Goal: Task Accomplishment & Management: Manage account settings

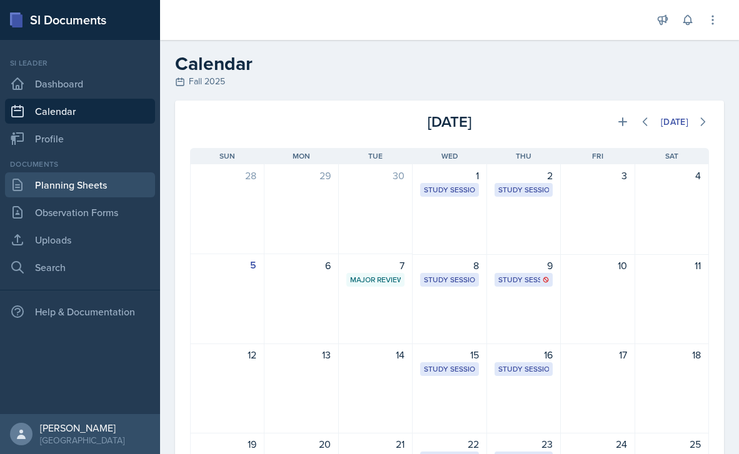
click at [109, 179] on link "Planning Sheets" at bounding box center [80, 185] width 150 height 25
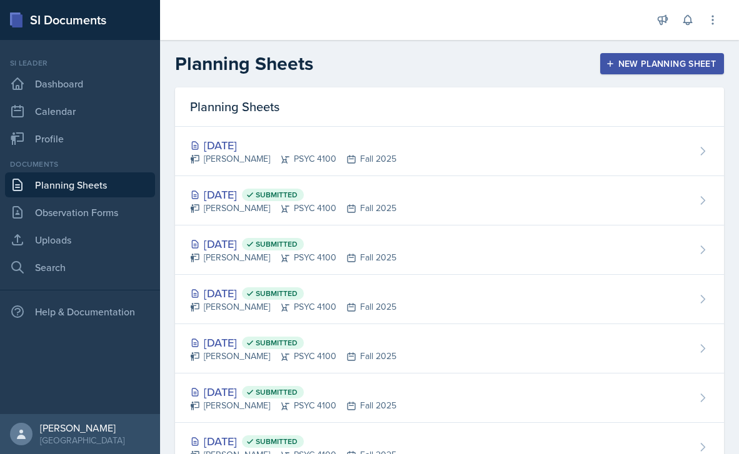
click at [636, 59] on div "New Planning Sheet" at bounding box center [662, 64] width 108 height 10
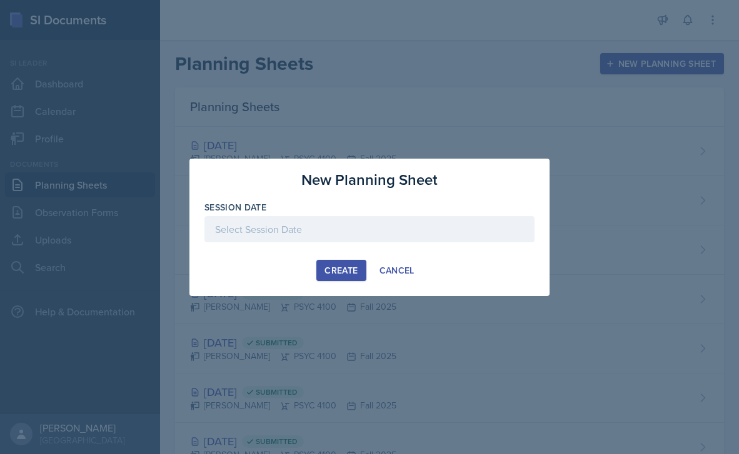
click at [391, 220] on div at bounding box center [369, 229] width 330 height 26
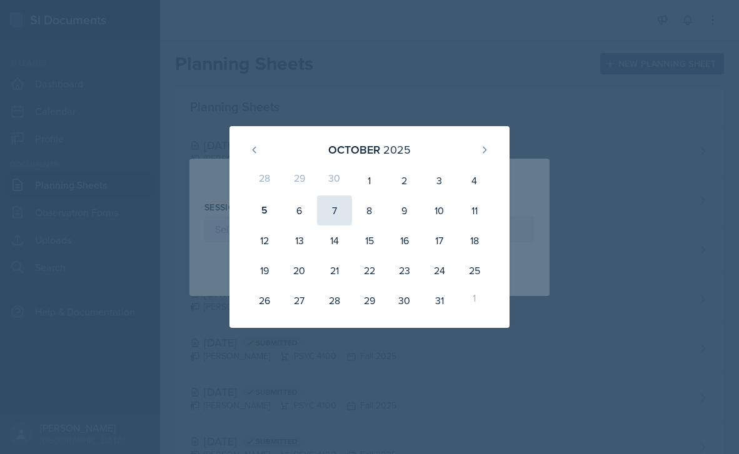
click at [343, 213] on div "7" at bounding box center [334, 211] width 35 height 30
type input "[DATE]"
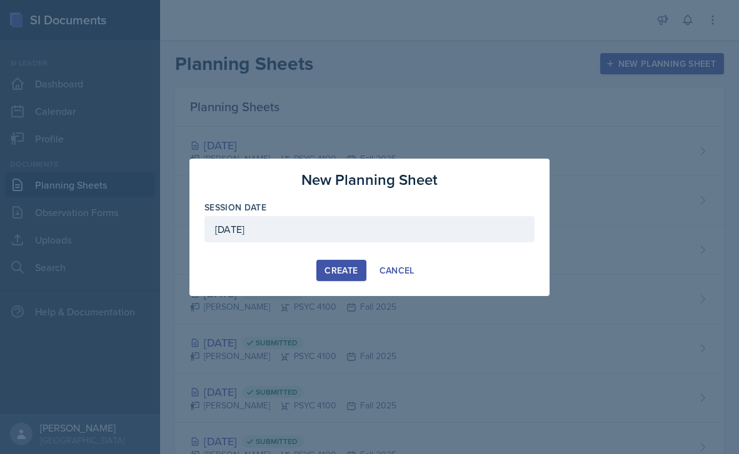
click at [343, 270] on div "Create" at bounding box center [340, 271] width 33 height 10
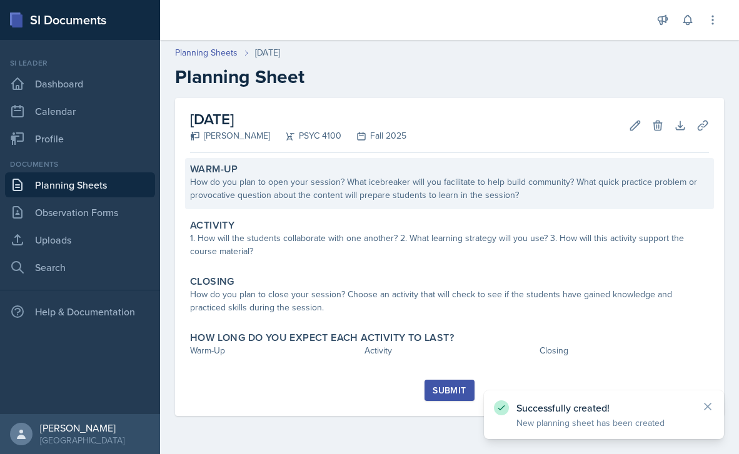
click at [433, 190] on div "How do you plan to open your session? What icebreaker will you facilitate to he…" at bounding box center [449, 189] width 519 height 26
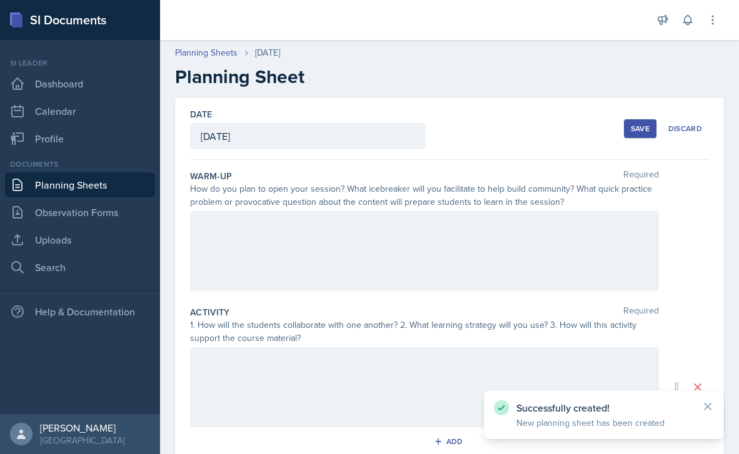
click at [394, 231] on div at bounding box center [424, 251] width 469 height 80
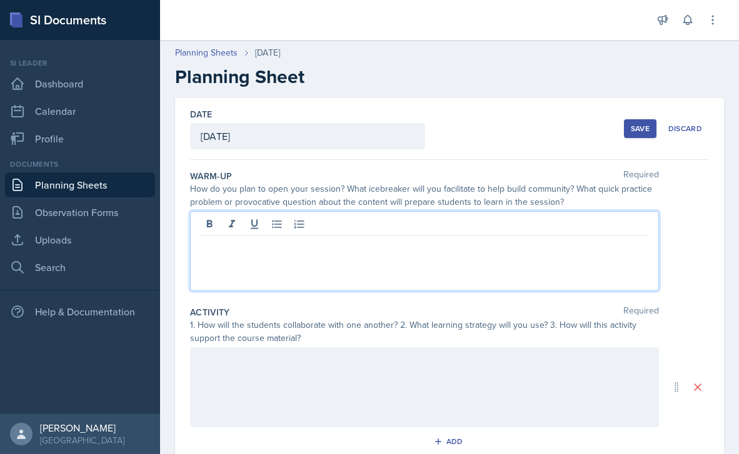
click at [352, 251] on p at bounding box center [425, 246] width 448 height 15
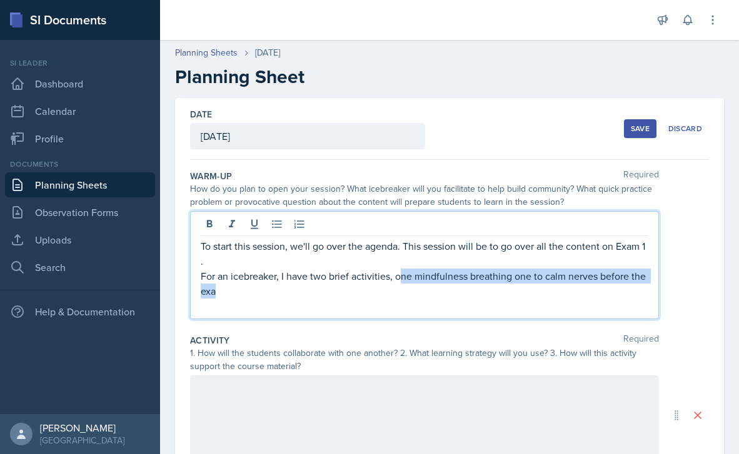
drag, startPoint x: 382, startPoint y: 289, endPoint x: 402, endPoint y: 278, distance: 22.7
click at [402, 278] on p "For an icebreaker, I have two brief activities, one mindfulness breathing one t…" at bounding box center [425, 284] width 448 height 30
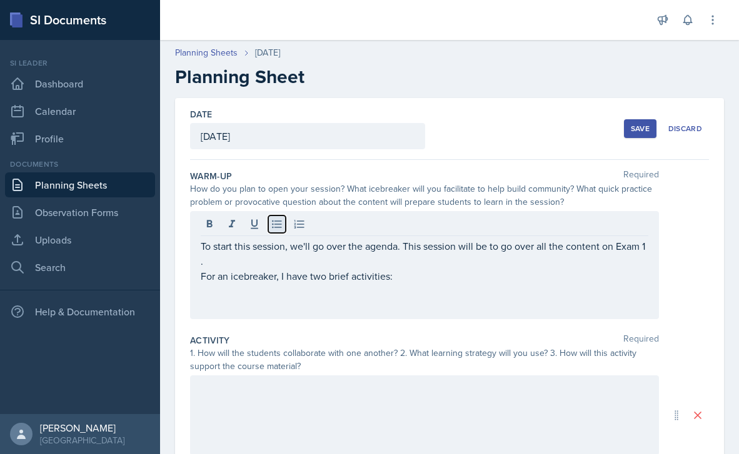
click at [273, 227] on icon at bounding box center [277, 224] width 13 height 13
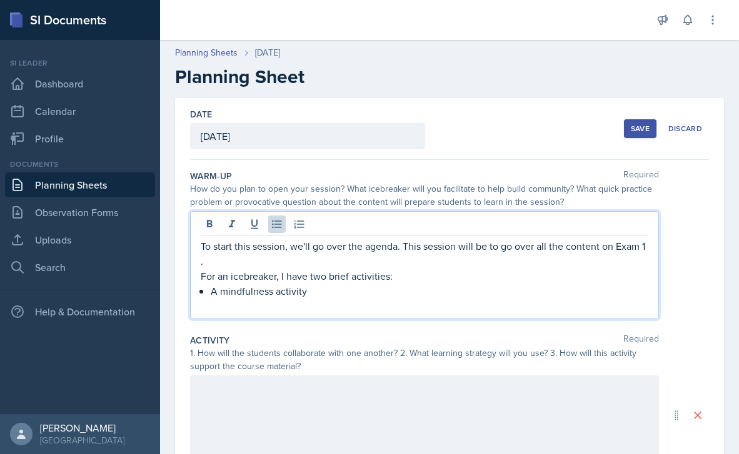
click at [276, 293] on p "A mindfulness activity" at bounding box center [430, 291] width 438 height 15
click at [363, 293] on p "A mindfulness breathing activity" at bounding box center [430, 291] width 438 height 15
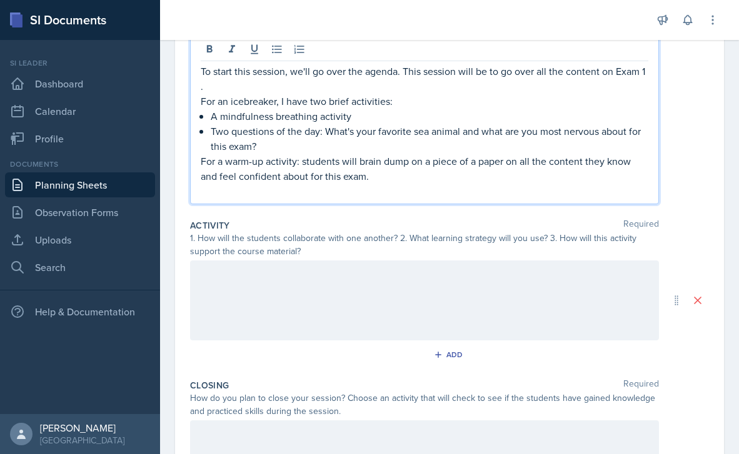
click at [356, 291] on div at bounding box center [424, 301] width 469 height 80
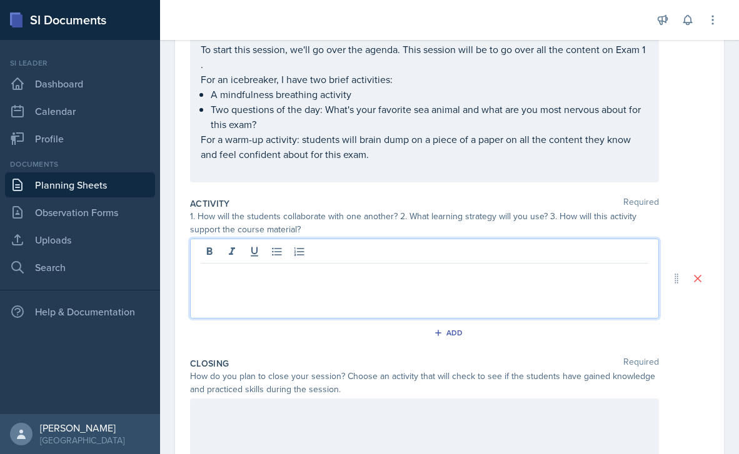
scroll to position [197, 0]
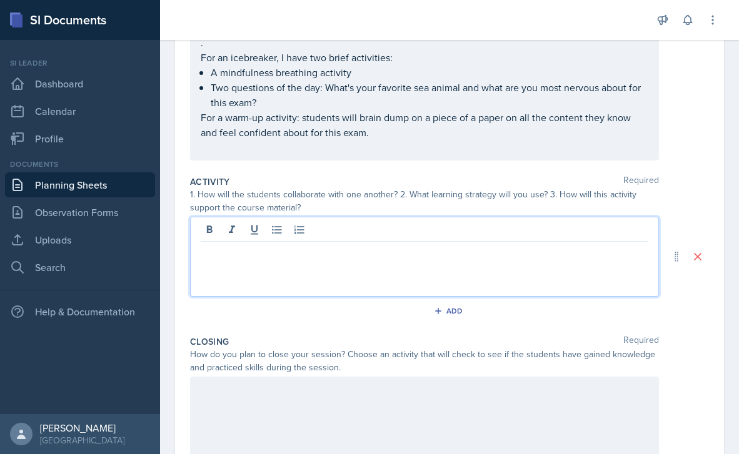
click at [362, 110] on p "Two questions of the day: What's your favorite sea animal and what are you most…" at bounding box center [430, 95] width 438 height 30
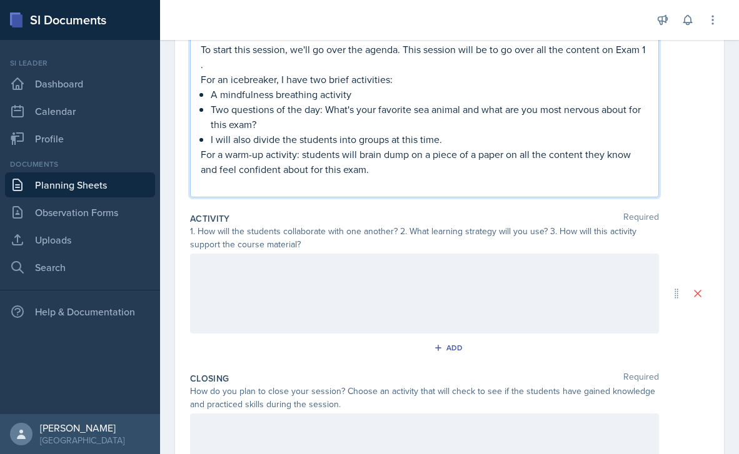
click at [289, 225] on div "1. How will the students collaborate with one another? 2. What learning strateg…" at bounding box center [424, 238] width 469 height 26
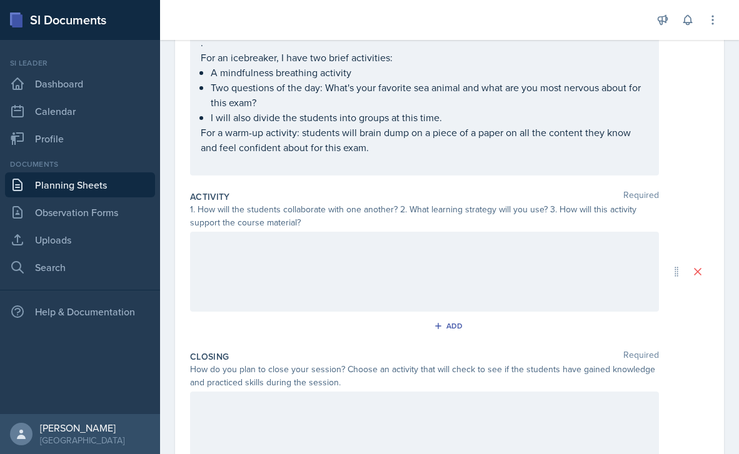
scroll to position [175, 0]
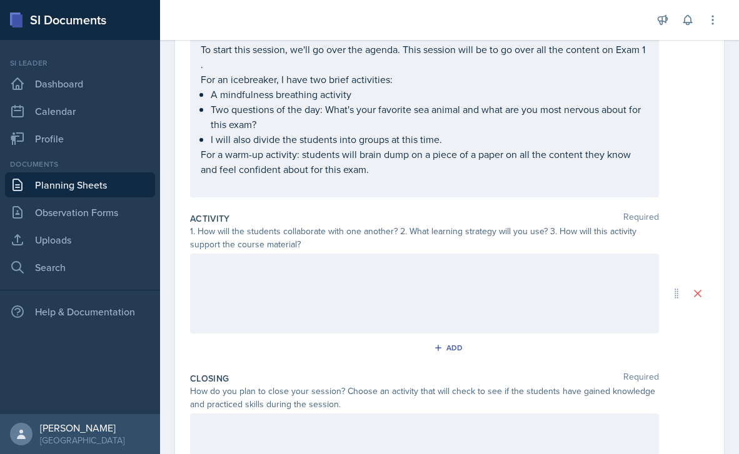
click at [276, 269] on div at bounding box center [424, 294] width 469 height 80
click at [276, 266] on icon at bounding box center [276, 267] width 9 height 8
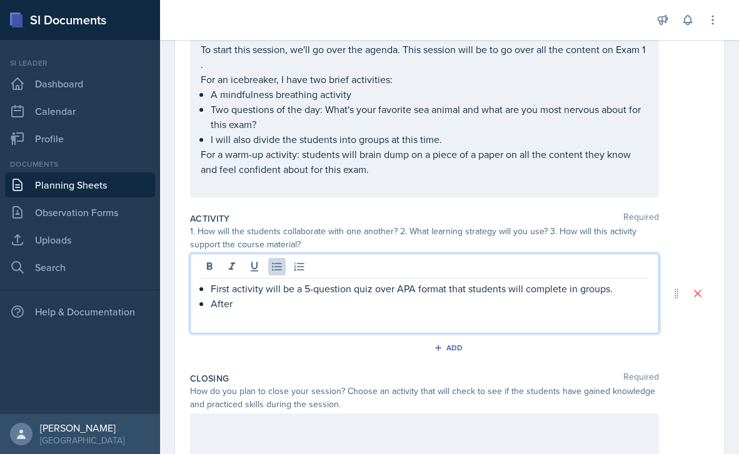
click at [606, 285] on p "First activity will be a 5-question quiz over APA format that students will com…" at bounding box center [430, 288] width 438 height 15
click at [614, 286] on p "First activity will be a 5-question quiz over APA format that students will com…" at bounding box center [430, 288] width 438 height 15
click at [478, 323] on p "After" at bounding box center [430, 318] width 438 height 15
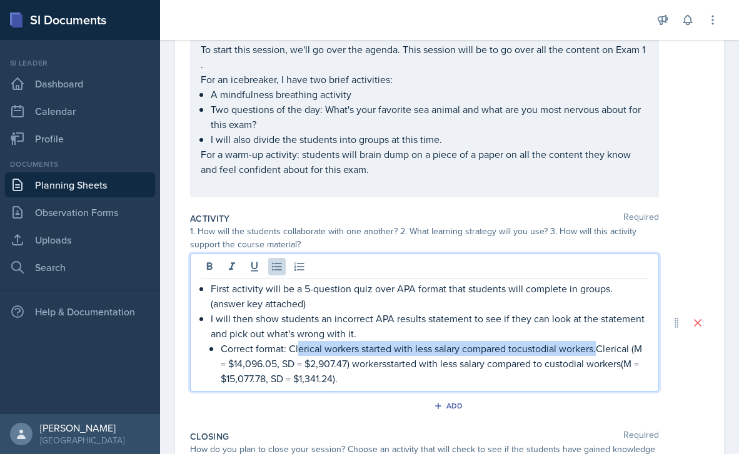
drag, startPoint x: 598, startPoint y: 348, endPoint x: 299, endPoint y: 346, distance: 298.8
click at [299, 346] on p "Correct format: Clerical workers started with less salary compared tocustodial …" at bounding box center [435, 363] width 428 height 45
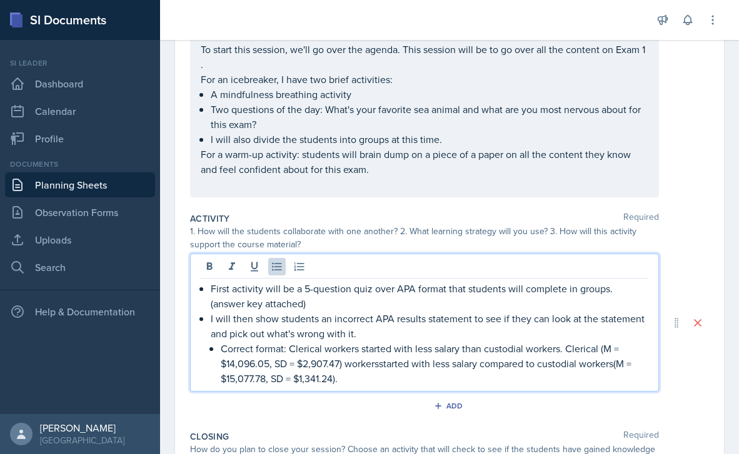
click at [384, 364] on p "Correct format: Clerical workers started with less salary than custodial worker…" at bounding box center [435, 363] width 428 height 45
click at [374, 379] on p "Correct format: Clerical workers started with less salary than custodial worker…" at bounding box center [435, 363] width 428 height 45
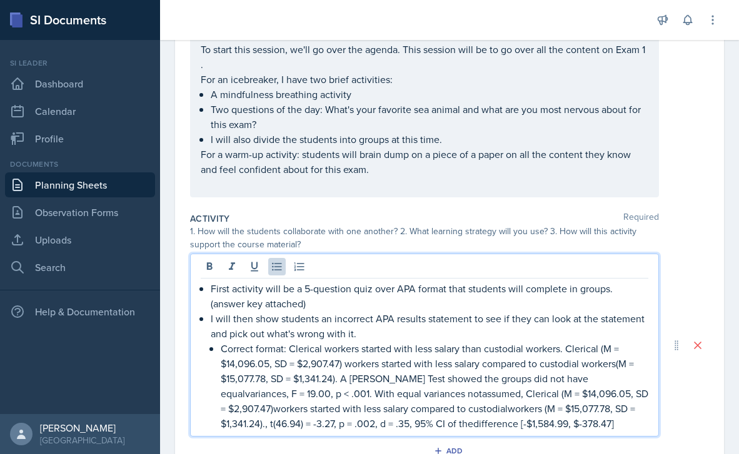
click at [404, 391] on p "Correct format: Clerical workers started with less salary than custodial worker…" at bounding box center [435, 386] width 428 height 90
click at [266, 410] on p "Correct format: Clerical workers started with less salary than custodial worker…" at bounding box center [435, 386] width 428 height 90
click at [458, 408] on p "Correct format: Clerical workers started with less salary than custodial worker…" at bounding box center [435, 386] width 428 height 90
click at [472, 425] on p "Correct format: Clerical workers started with less salary than custodial worker…" at bounding box center [435, 386] width 428 height 90
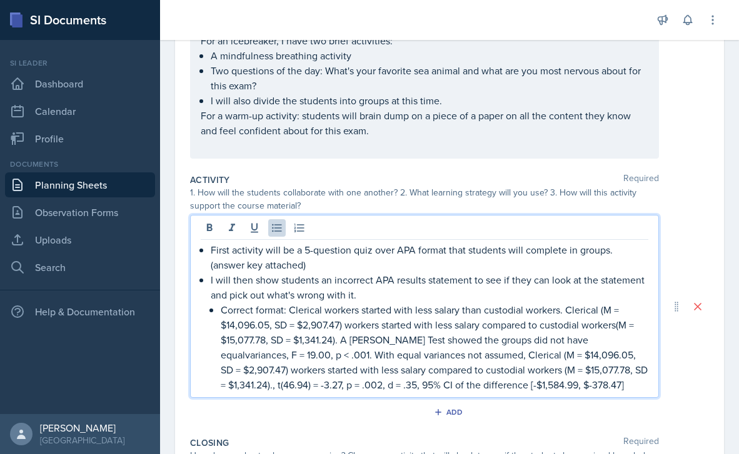
scroll to position [244, 0]
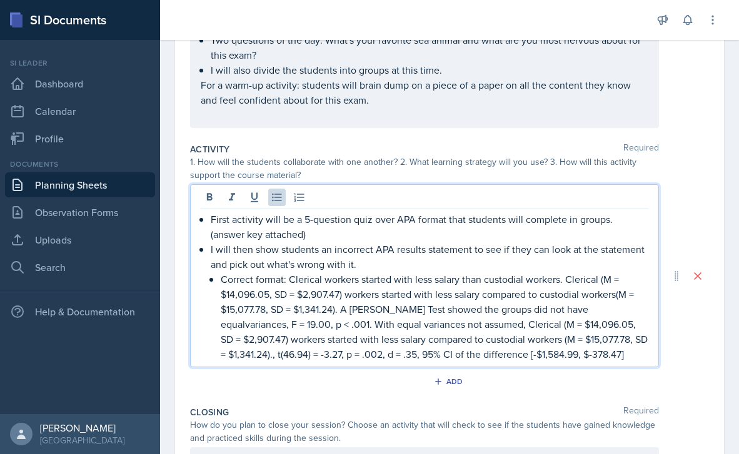
click at [623, 363] on div "First activity will be a 5-question quiz over APA format that students will com…" at bounding box center [424, 275] width 469 height 183
click at [623, 356] on p "Correct format: Clerical workers started with less salary than custodial worker…" at bounding box center [435, 317] width 428 height 90
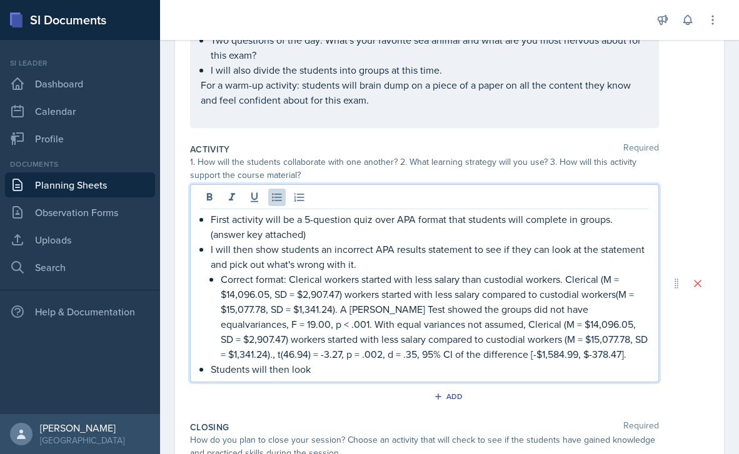
click at [425, 226] on p "First activity will be a 5-question quiz over APA format that students will com…" at bounding box center [430, 227] width 438 height 30
click at [617, 222] on p "First activity will be a 5-question quiz over APA format that students will com…" at bounding box center [430, 227] width 438 height 30
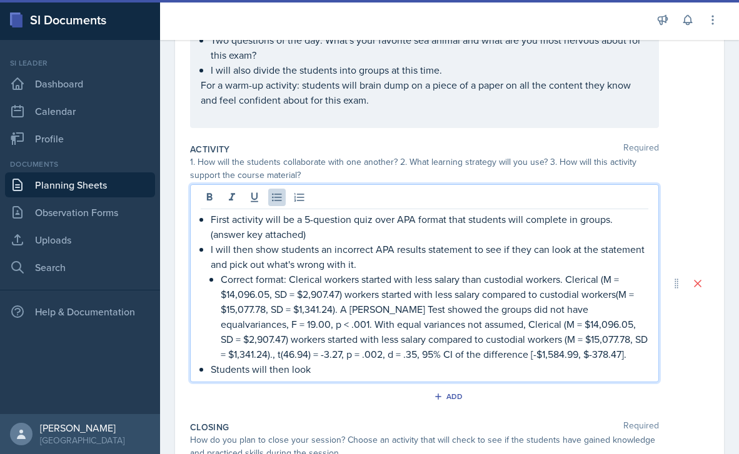
click at [308, 238] on p "First activity will be a 5-question quiz over APA format that students will com…" at bounding box center [430, 227] width 438 height 30
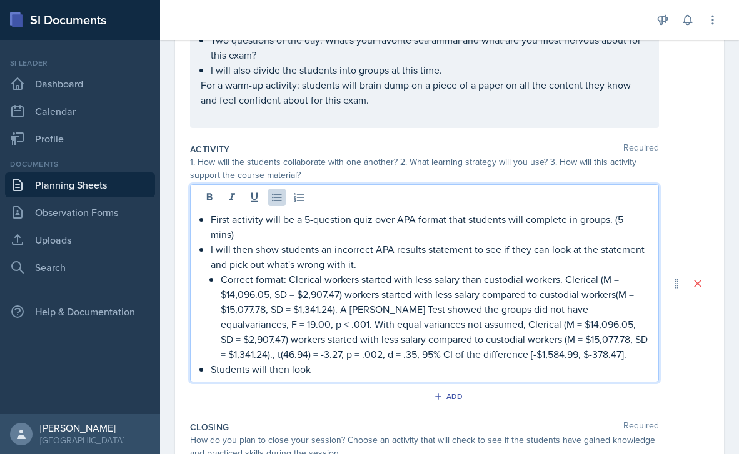
click at [521, 262] on p "I will then show students an incorrect APA results statement to see if they can…" at bounding box center [430, 257] width 438 height 30
click at [352, 374] on p "Students will then look" at bounding box center [430, 369] width 438 height 15
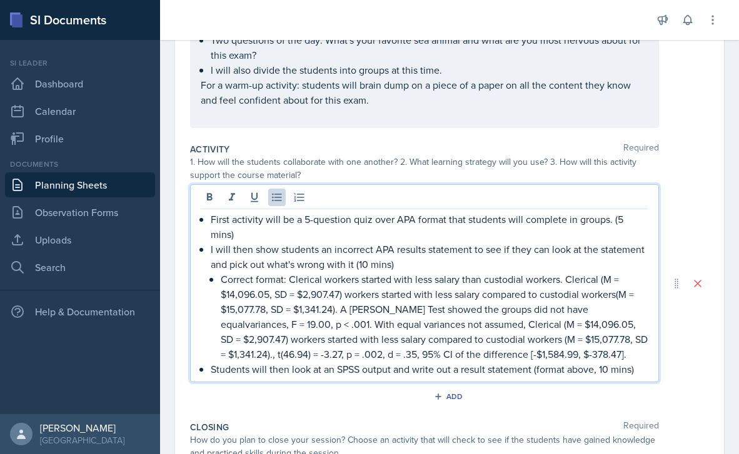
click at [533, 372] on p "Students will then look at an SPSS output and write out a result statement (for…" at bounding box center [430, 369] width 438 height 15
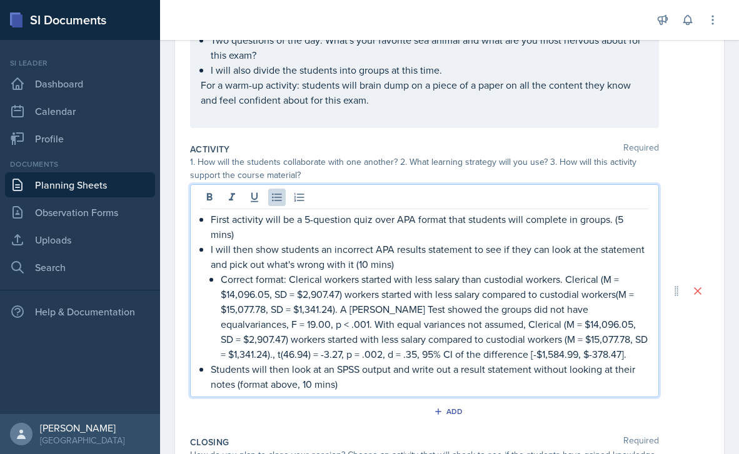
click at [502, 378] on p "Students will then look at an SPSS output and write out a result statement with…" at bounding box center [430, 377] width 438 height 30
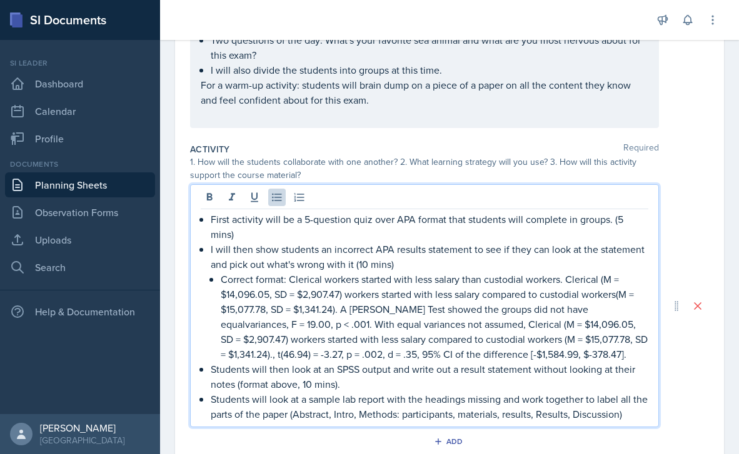
click at [306, 416] on p "Students will look at a sample lab report with the headings missing and work to…" at bounding box center [430, 407] width 438 height 30
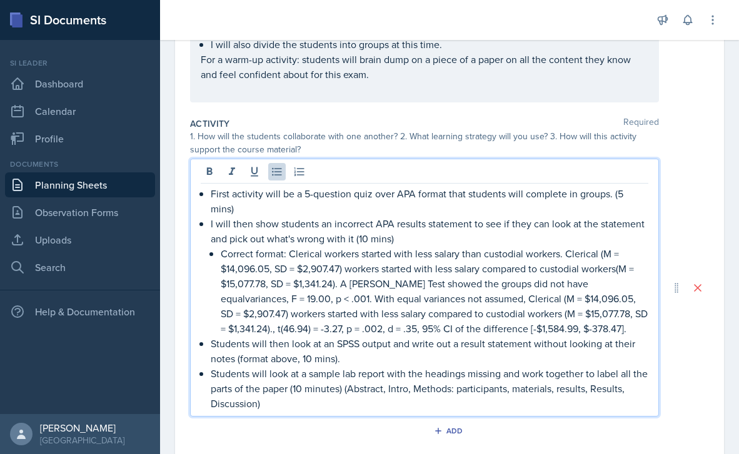
scroll to position [272, 0]
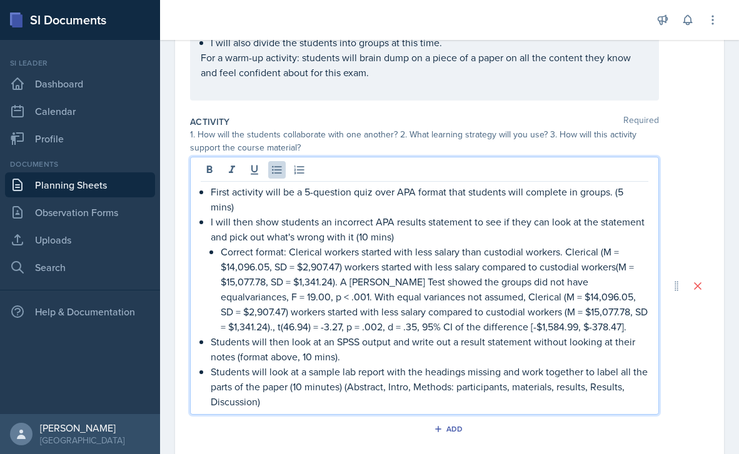
click at [411, 408] on p "Students will look at a sample lab report with the headings missing and work to…" at bounding box center [430, 386] width 438 height 45
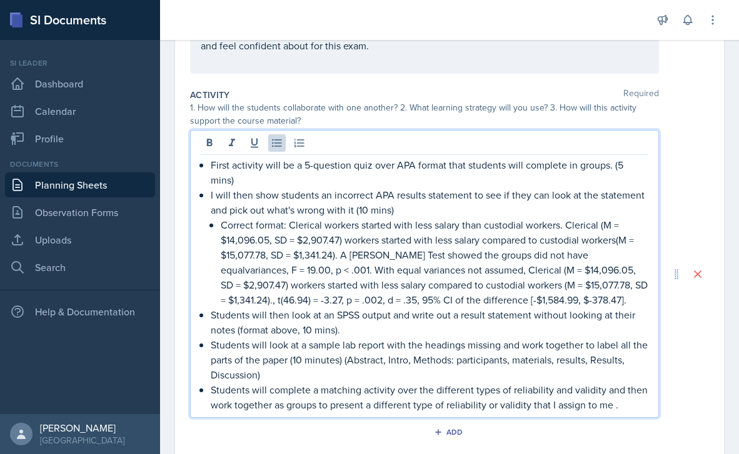
scroll to position [300, 0]
click at [385, 404] on p "Students will complete a matching activity over the different types of reliabil…" at bounding box center [430, 396] width 438 height 30
click at [388, 404] on p "Students will complete a matching activity over the different types of reliabil…" at bounding box center [430, 396] width 438 height 30
click at [633, 405] on p "Students will complete a matching activity over the different types of reliabil…" at bounding box center [430, 396] width 438 height 30
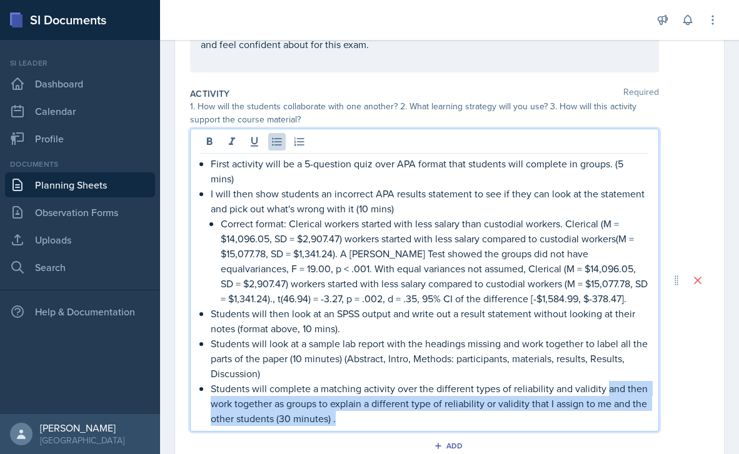
drag, startPoint x: 412, startPoint y: 422, endPoint x: 604, endPoint y: 384, distance: 196.3
click at [604, 384] on p "Students will complete a matching activity over the different types of reliabil…" at bounding box center [430, 403] width 438 height 45
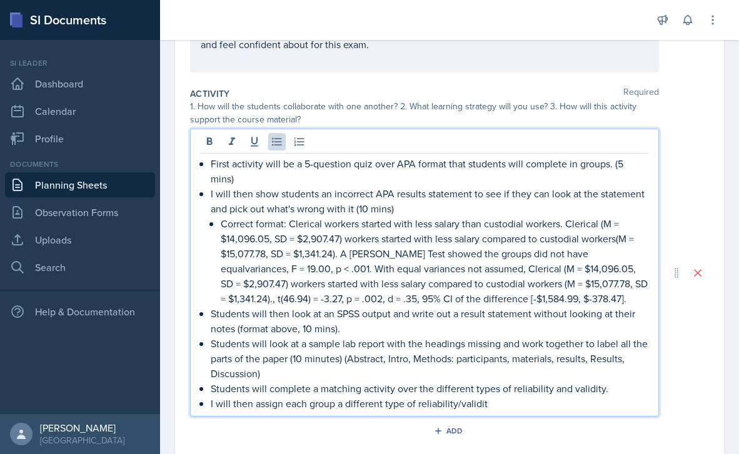
click at [604, 384] on p "Students will complete a matching activity over the different types of reliabil…" at bounding box center [430, 388] width 438 height 15
click at [546, 407] on p "I will then assign each group a different type of reliability/validity" at bounding box center [430, 403] width 438 height 15
click at [613, 389] on p "Students will complete a matching activity over the different types of reliabil…" at bounding box center [430, 388] width 438 height 15
click at [585, 417] on div "First activity will be a 5-question quiz over APA format that students will com…" at bounding box center [424, 273] width 469 height 288
click at [574, 411] on p "I will then assign each group a different type of reliability/validity to prese…" at bounding box center [430, 403] width 438 height 15
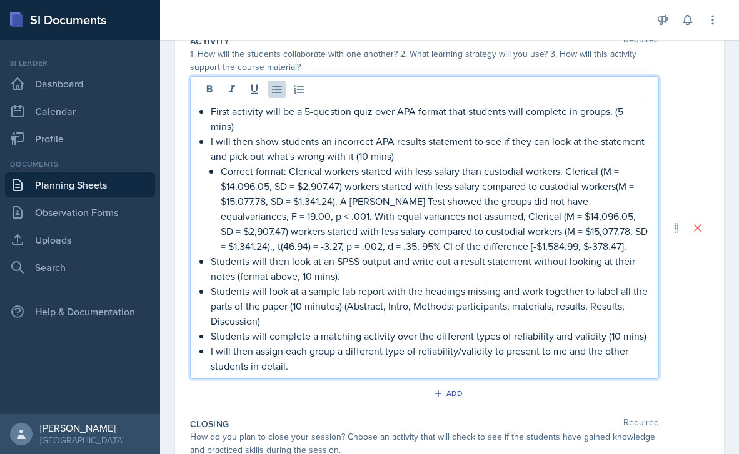
scroll to position [354, 0]
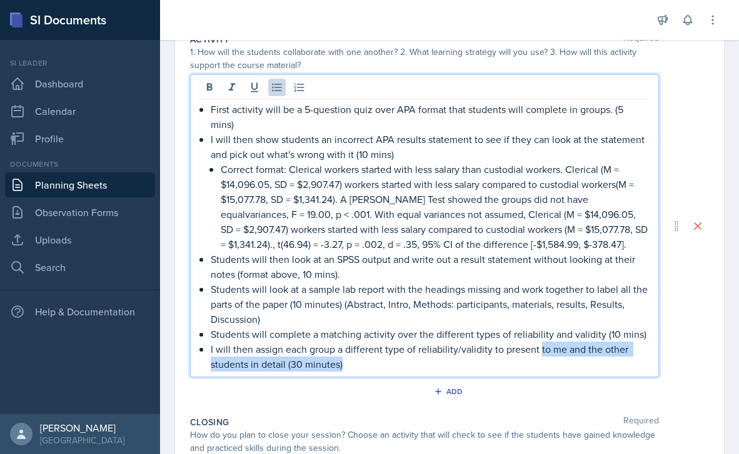
drag, startPoint x: 388, startPoint y: 381, endPoint x: 541, endPoint y: 368, distance: 153.7
click at [541, 368] on p "I will then assign each group a different type of reliability/validity to prese…" at bounding box center [430, 357] width 438 height 30
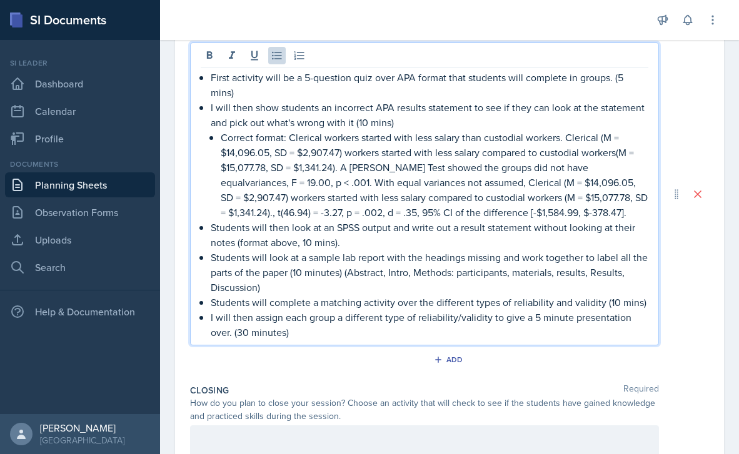
scroll to position [391, 0]
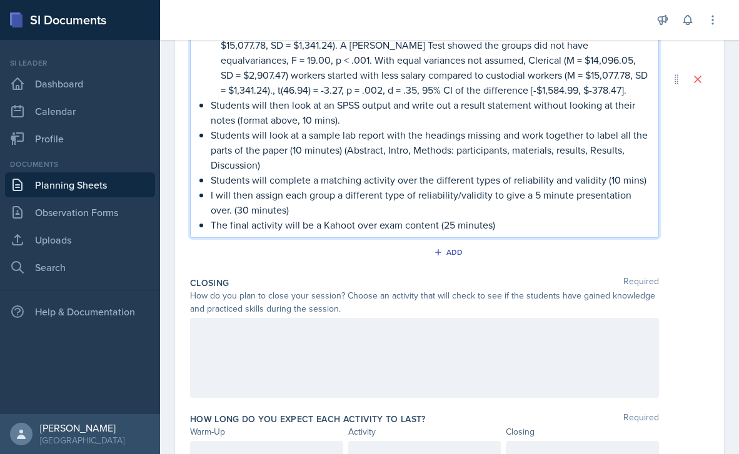
click at [281, 339] on p at bounding box center [425, 331] width 448 height 15
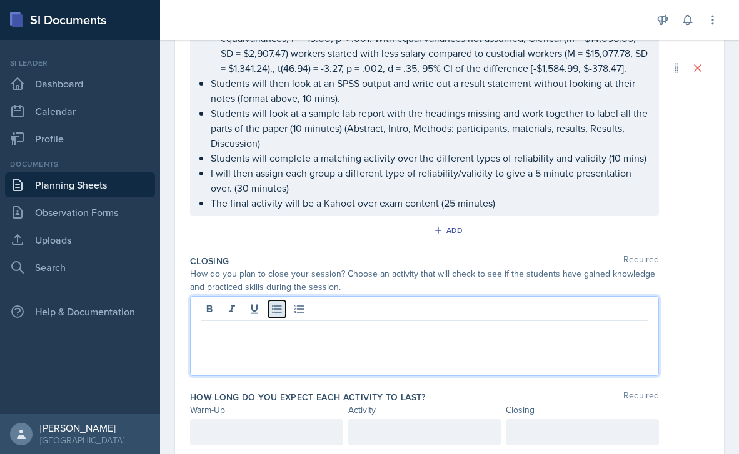
click at [280, 316] on icon at bounding box center [277, 309] width 13 height 13
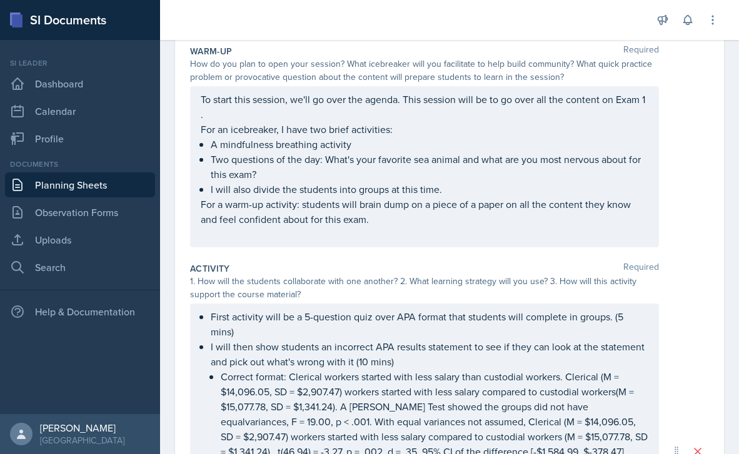
scroll to position [147, 0]
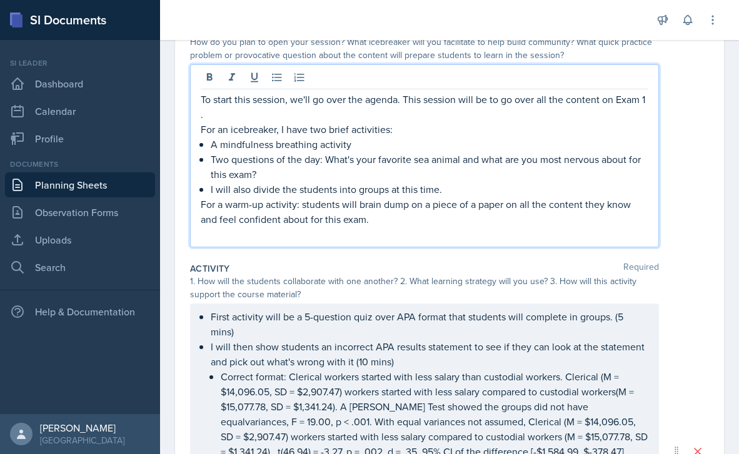
click at [415, 219] on p "For a warm-up activity: students will brain dump on a piece of a paper on all t…" at bounding box center [425, 212] width 448 height 30
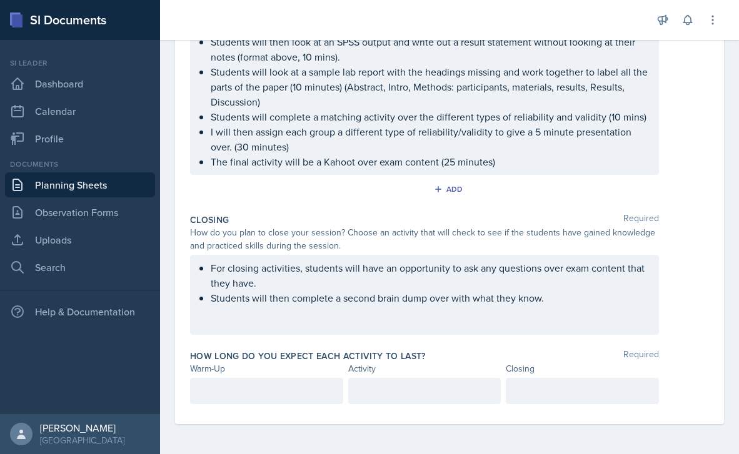
click at [261, 381] on div at bounding box center [266, 391] width 153 height 26
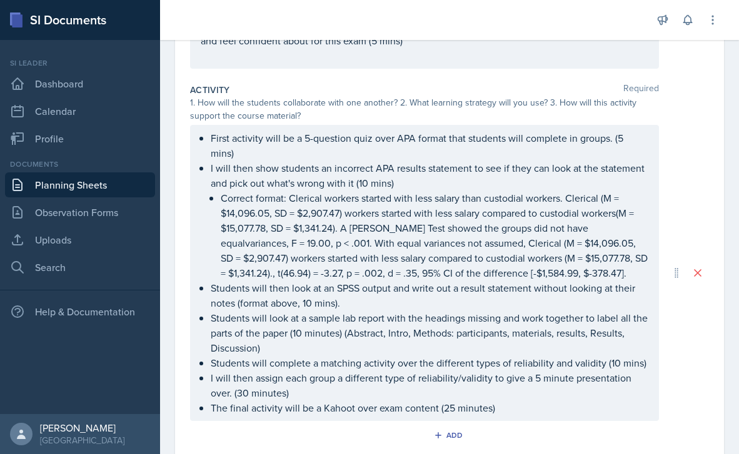
scroll to position [326, 0]
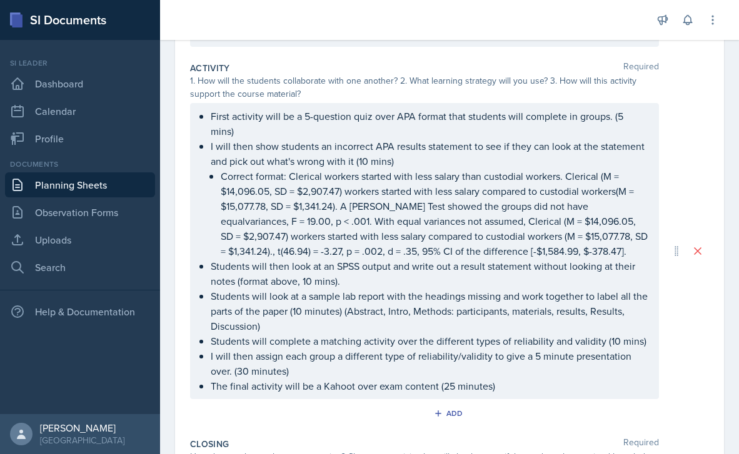
click at [453, 394] on p "The final activity will be a Kahoot over exam content (25 minutes)" at bounding box center [430, 386] width 438 height 15
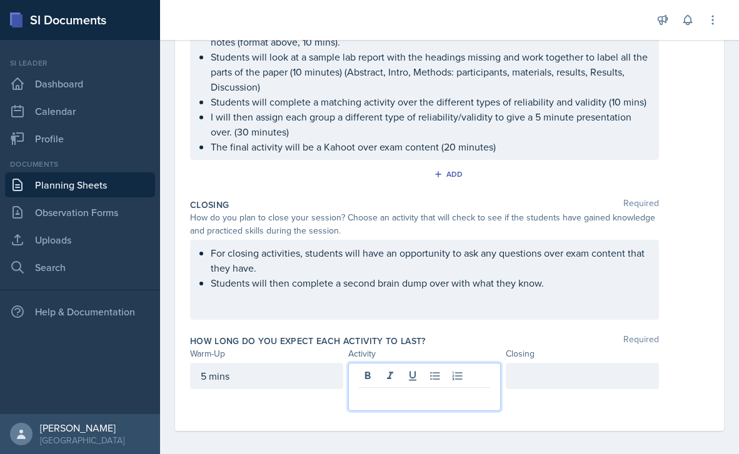
scroll to position [587, 0]
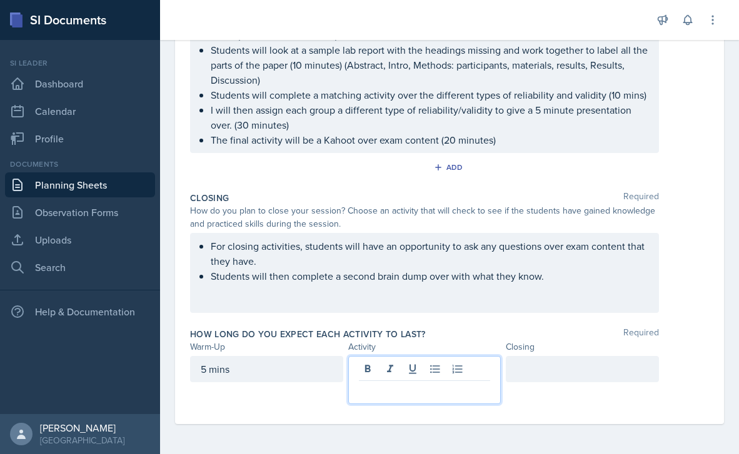
click at [438, 390] on p at bounding box center [425, 391] width 132 height 15
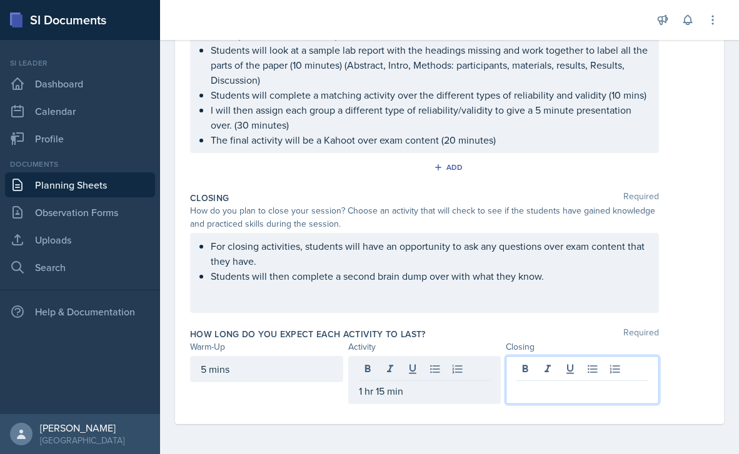
click at [578, 371] on div at bounding box center [582, 380] width 153 height 48
click at [381, 367] on div "1 hr 15 min" at bounding box center [424, 369] width 153 height 26
click at [570, 366] on div at bounding box center [582, 380] width 153 height 48
click at [248, 123] on p "I will then assign each group a different type of reliability/validity to give …" at bounding box center [430, 118] width 438 height 30
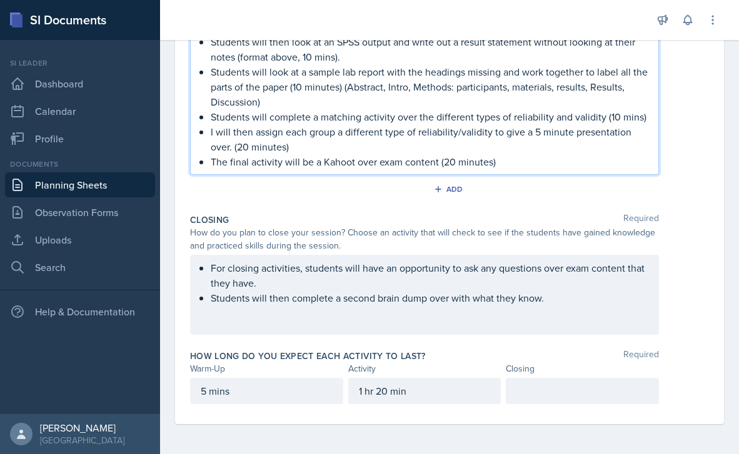
click at [539, 380] on div at bounding box center [582, 391] width 153 height 26
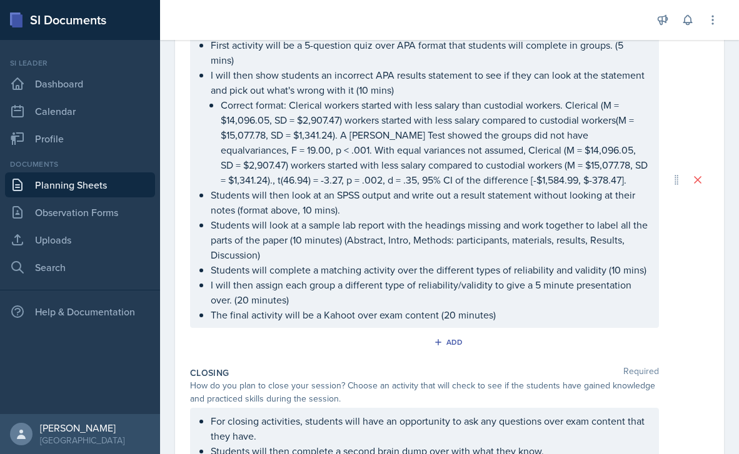
scroll to position [389, 0]
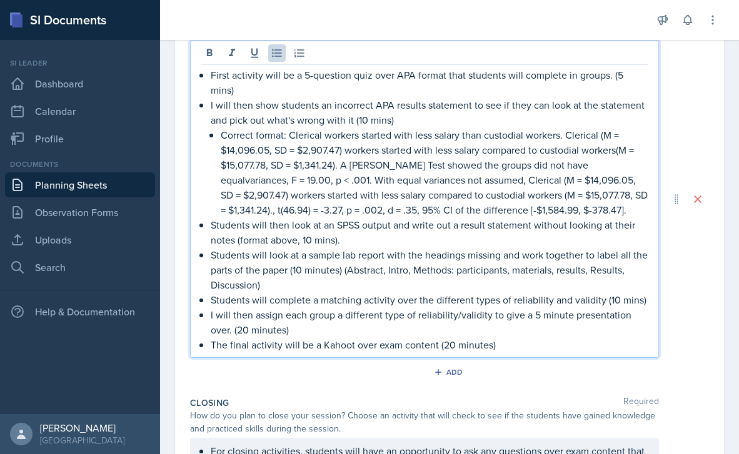
click at [583, 143] on p "Correct format: Clerical workers started with less salary than custodial worker…" at bounding box center [435, 173] width 428 height 90
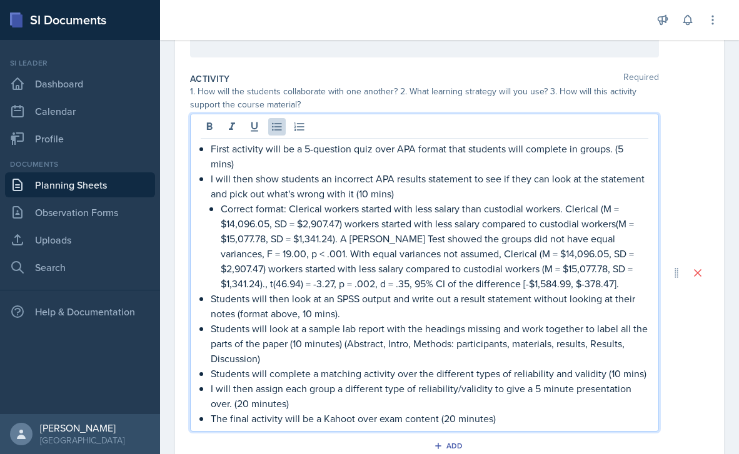
scroll to position [314, 0]
click at [393, 378] on p "Students will complete a matching activity over the different types of reliabil…" at bounding box center [430, 375] width 438 height 15
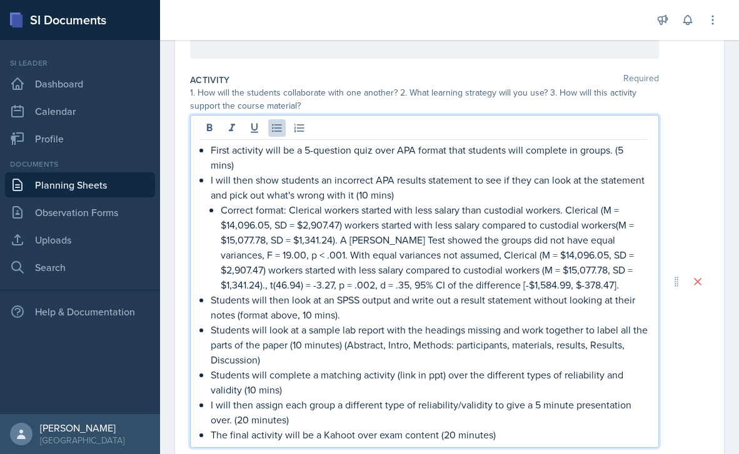
click at [355, 436] on p "The final activity will be a Kahoot over exam content (20 minutes)" at bounding box center [430, 435] width 438 height 15
click at [603, 351] on p "Students will look at a sample lab report with the headings missing and work to…" at bounding box center [430, 345] width 438 height 45
click at [373, 153] on p "First activity will be a 5-question quiz over APA format that students will com…" at bounding box center [430, 158] width 438 height 30
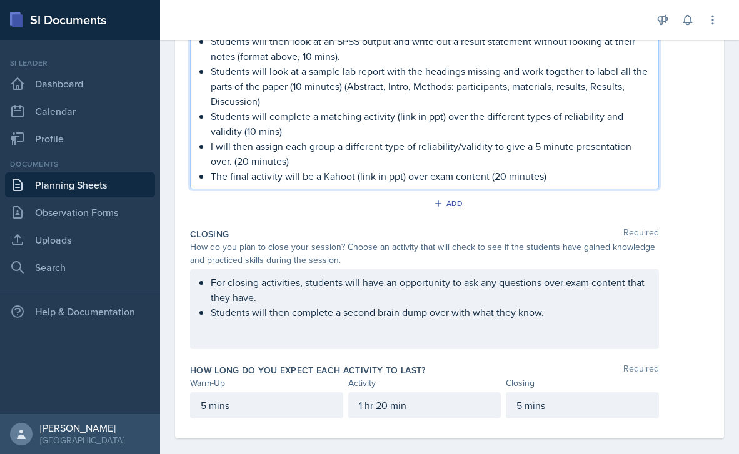
scroll to position [568, 0]
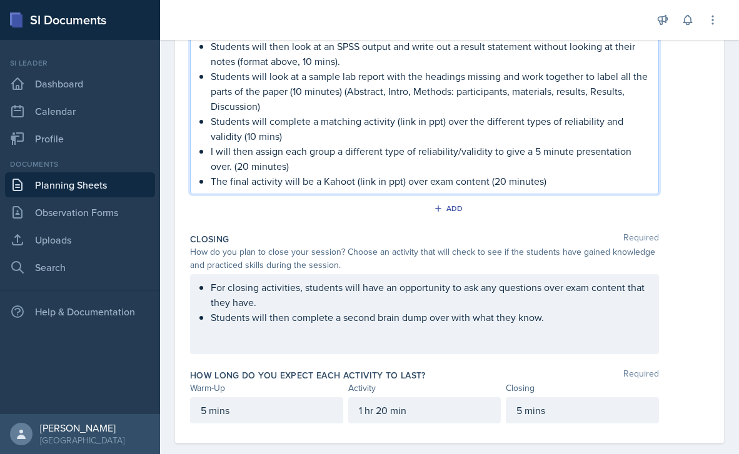
click at [549, 169] on p "I will then assign each group a different type of reliability/validity to give …" at bounding box center [430, 159] width 438 height 30
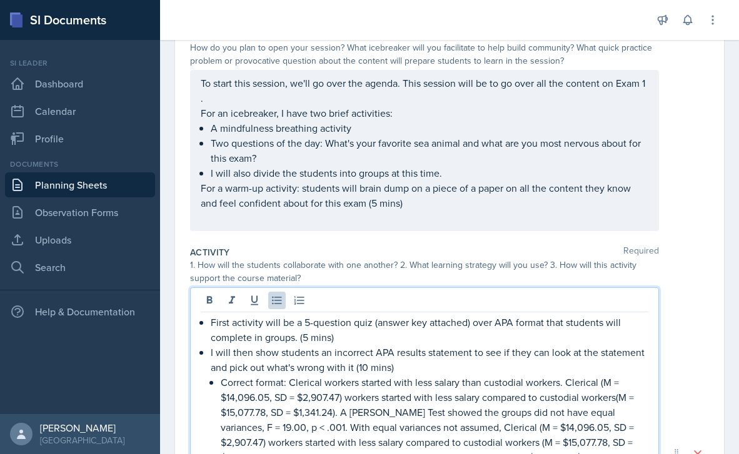
scroll to position [0, 0]
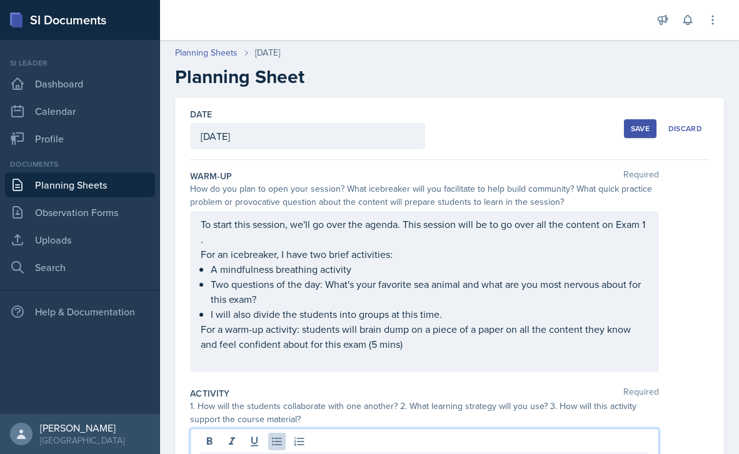
click at [634, 134] on button "Save" at bounding box center [640, 128] width 33 height 19
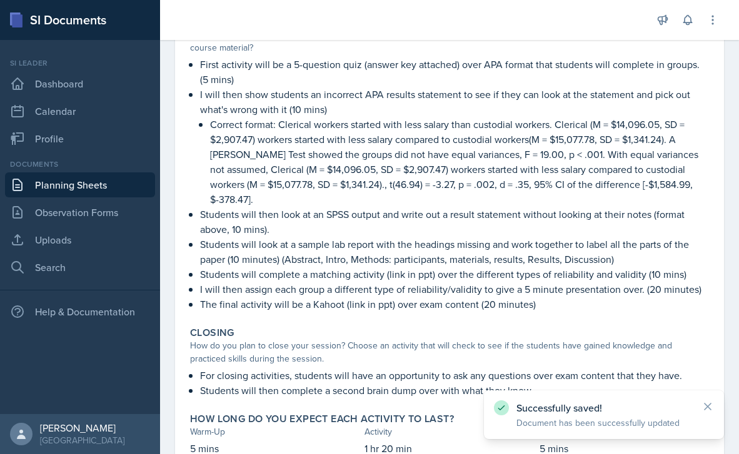
scroll to position [409, 0]
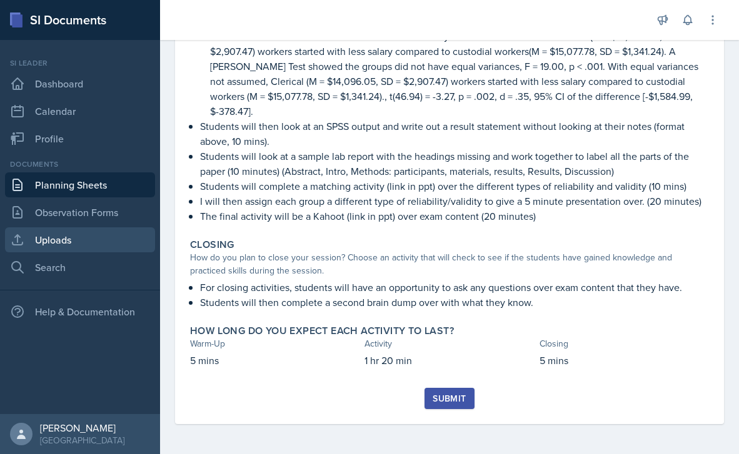
click at [38, 237] on link "Uploads" at bounding box center [80, 240] width 150 height 25
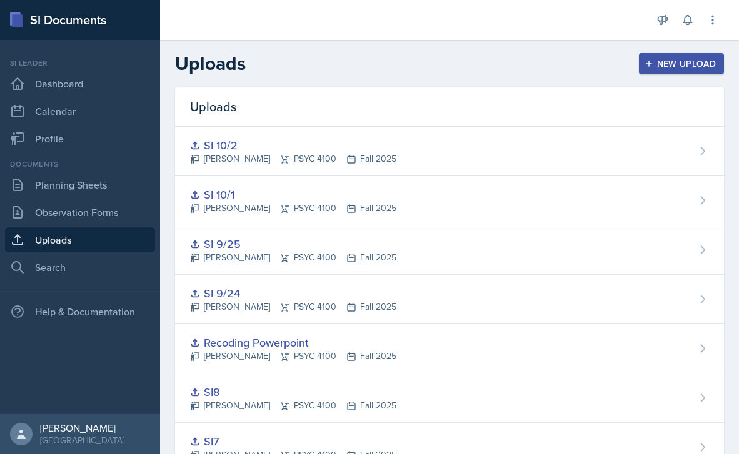
click at [695, 54] on button "New Upload" at bounding box center [682, 63] width 86 height 21
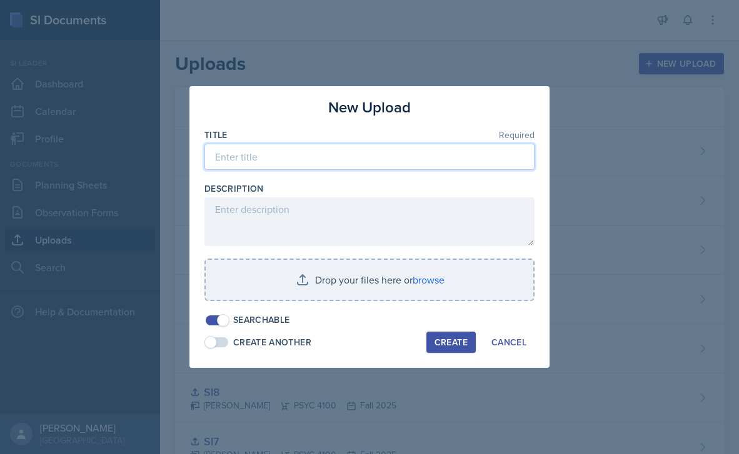
click at [305, 167] on input at bounding box center [369, 157] width 330 height 26
type input "S"
click at [297, 155] on input "PSYC 4100 Exam 1 PPT" at bounding box center [369, 157] width 330 height 26
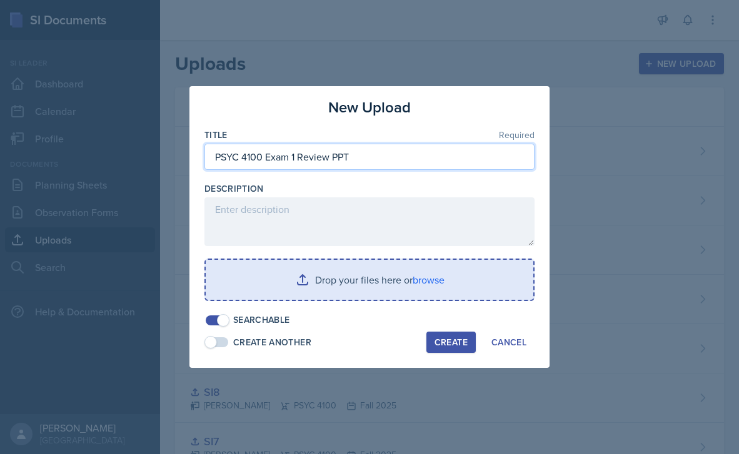
type input "PSYC 4100 Exam 1 Review PPT"
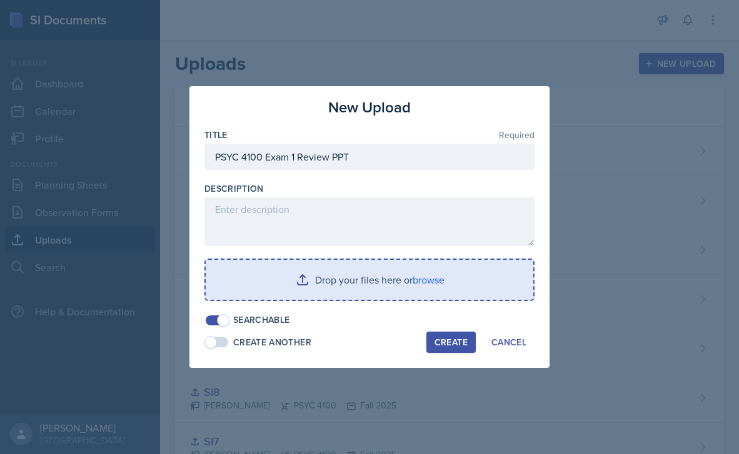
click at [438, 274] on input "file" at bounding box center [370, 280] width 328 height 40
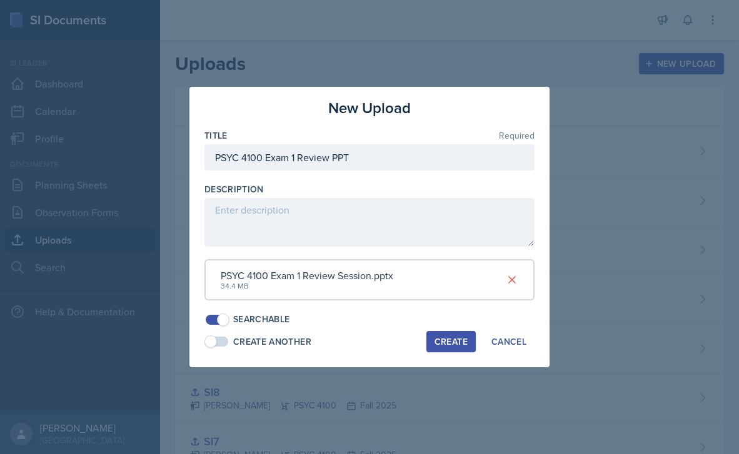
click at [456, 341] on div "Create" at bounding box center [450, 342] width 33 height 10
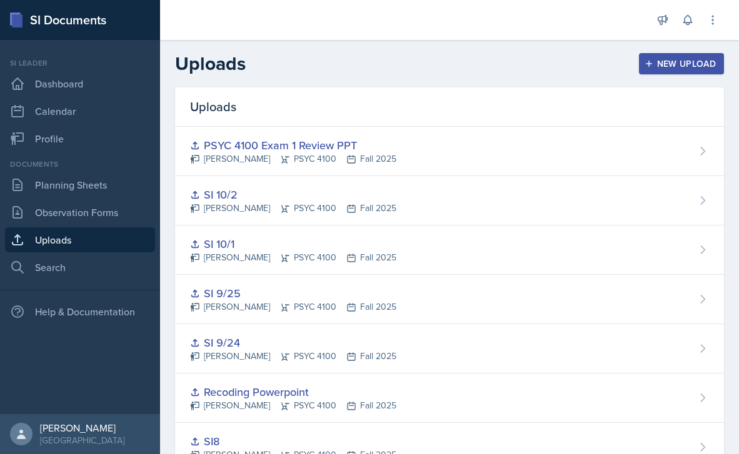
click at [661, 67] on div "New Upload" at bounding box center [681, 64] width 69 height 10
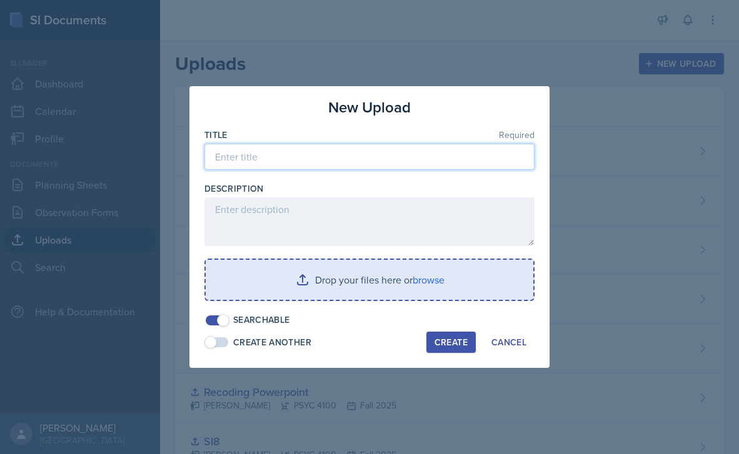
click at [287, 168] on input at bounding box center [369, 157] width 330 height 26
type input "APA Format Quiz Answer Key"
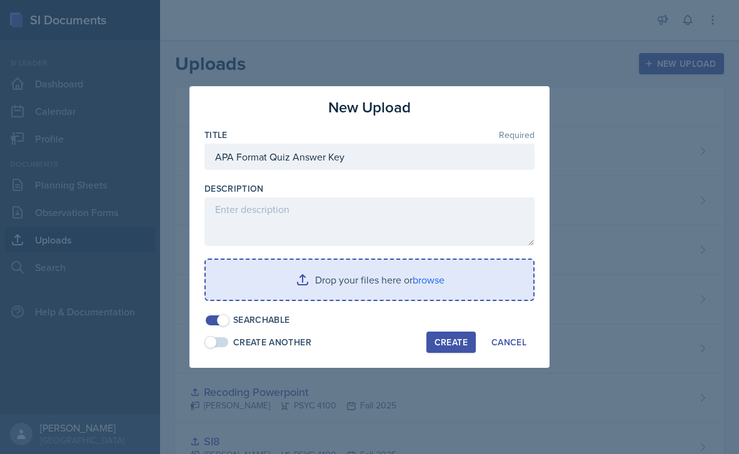
click at [356, 281] on input "file" at bounding box center [370, 280] width 328 height 40
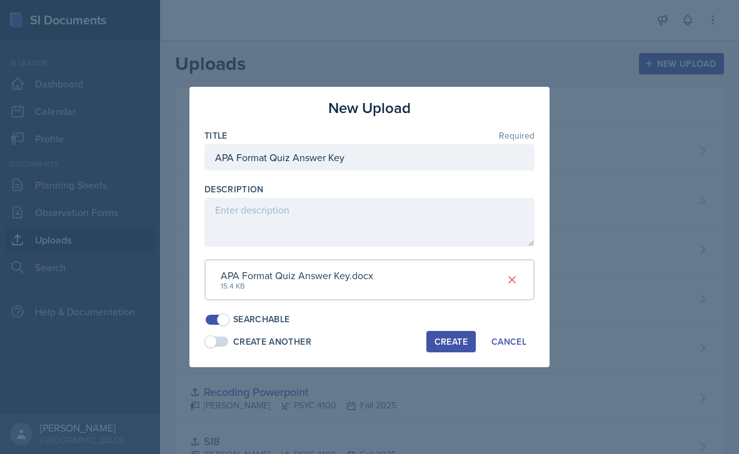
click at [458, 343] on div "Create" at bounding box center [450, 342] width 33 height 10
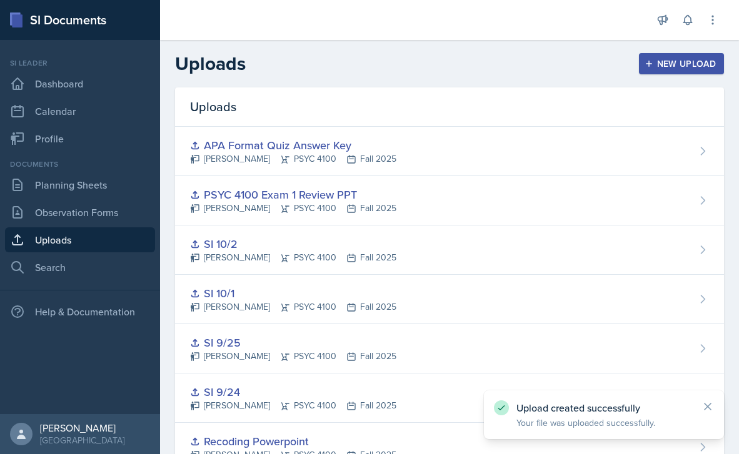
click at [676, 68] on div "New Upload" at bounding box center [681, 64] width 69 height 10
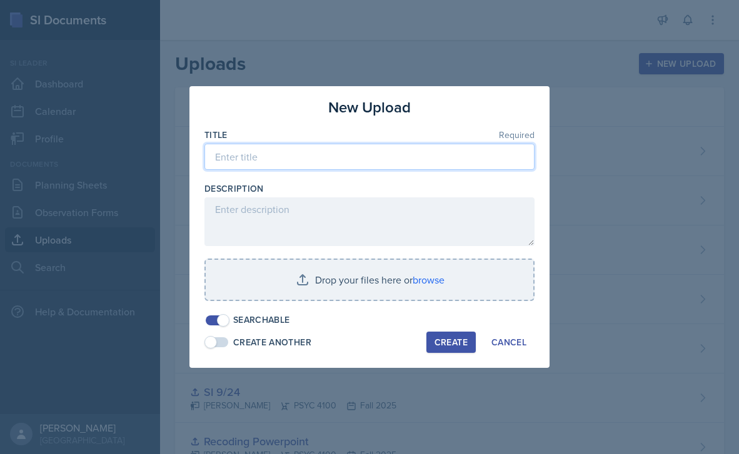
click at [277, 157] on input at bounding box center [369, 157] width 330 height 26
type input "S"
type input "A"
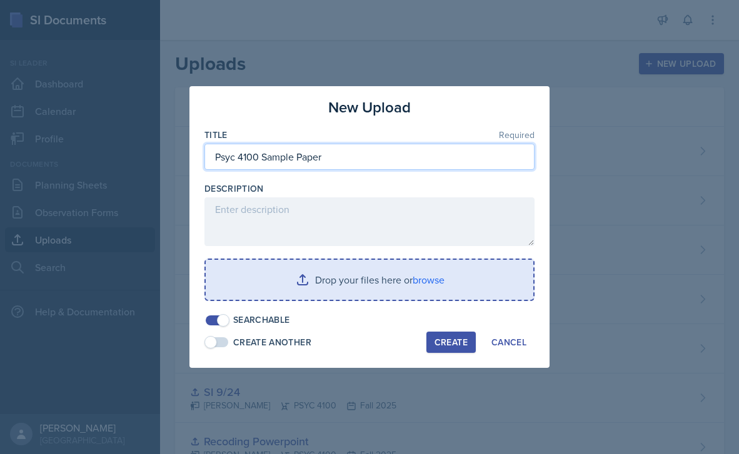
type input "Psyc 4100 Sample Paper"
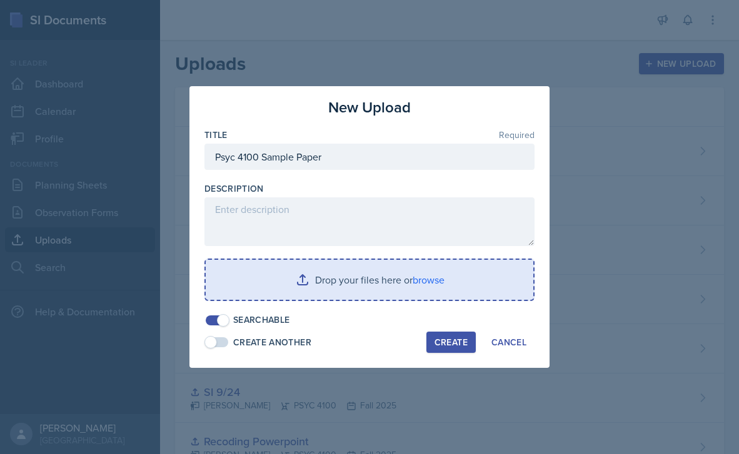
click at [393, 279] on input "file" at bounding box center [370, 280] width 328 height 40
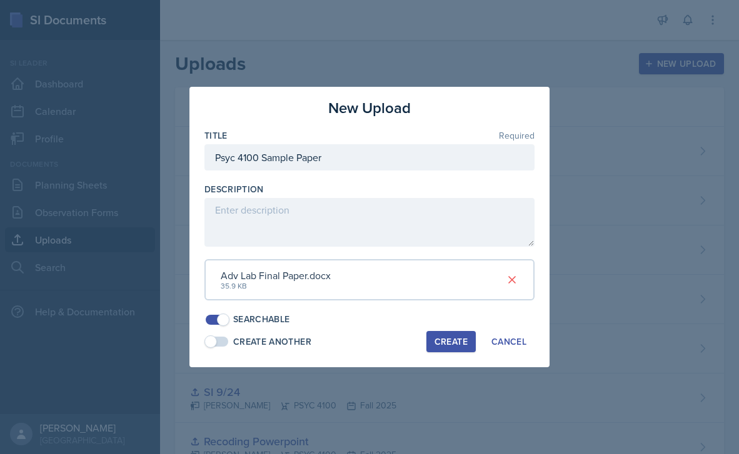
click at [458, 344] on div "Create" at bounding box center [450, 342] width 33 height 10
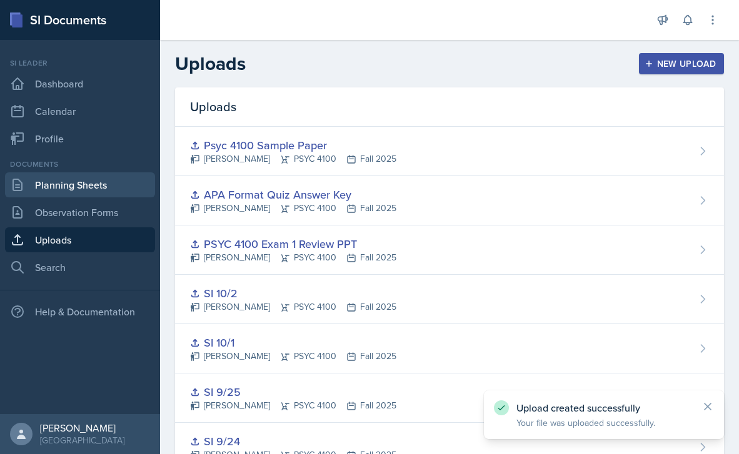
click at [92, 183] on link "Planning Sheets" at bounding box center [80, 185] width 150 height 25
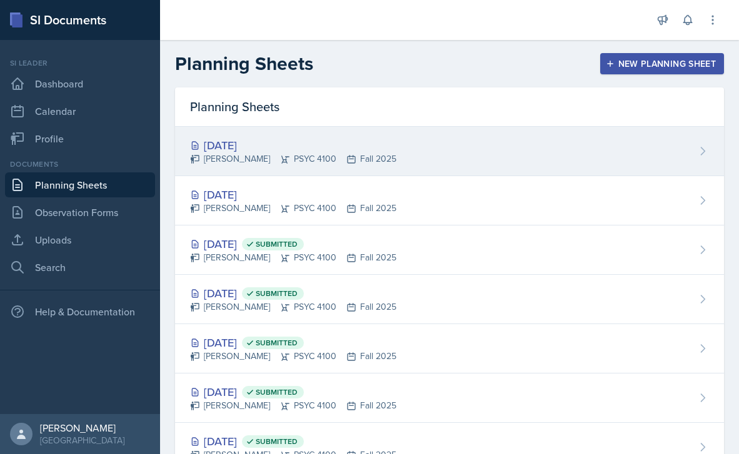
click at [453, 152] on div "[DATE] [PERSON_NAME] PSYC 4100 Fall 2025" at bounding box center [449, 151] width 549 height 49
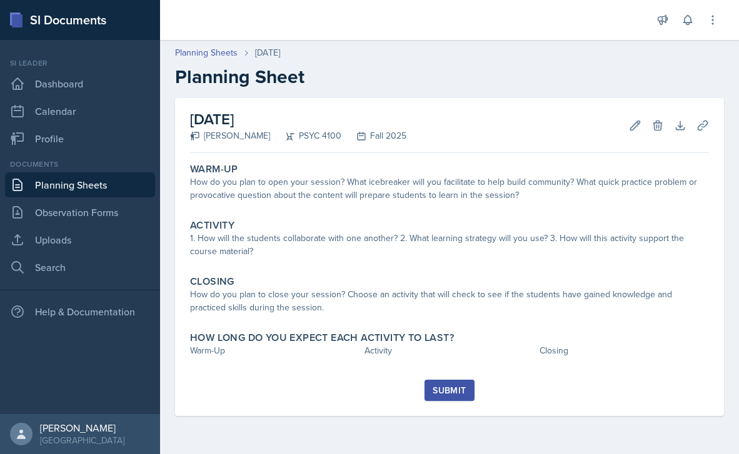
click at [116, 184] on link "Planning Sheets" at bounding box center [80, 185] width 150 height 25
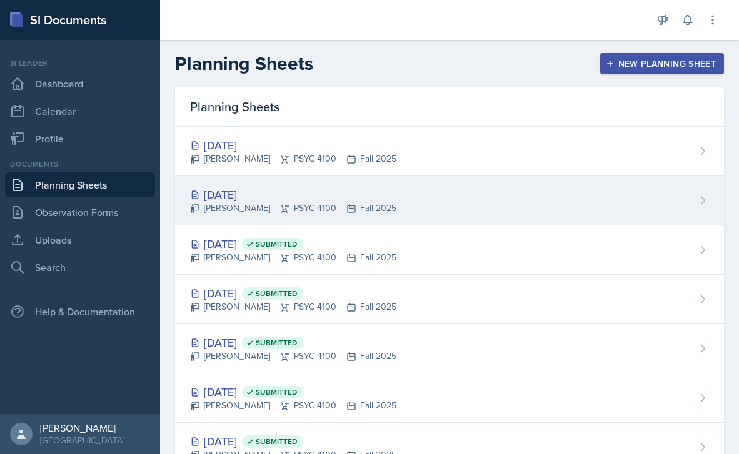
click at [294, 217] on div "[DATE] [PERSON_NAME] PSYC 4100 Fall 2025" at bounding box center [449, 200] width 549 height 49
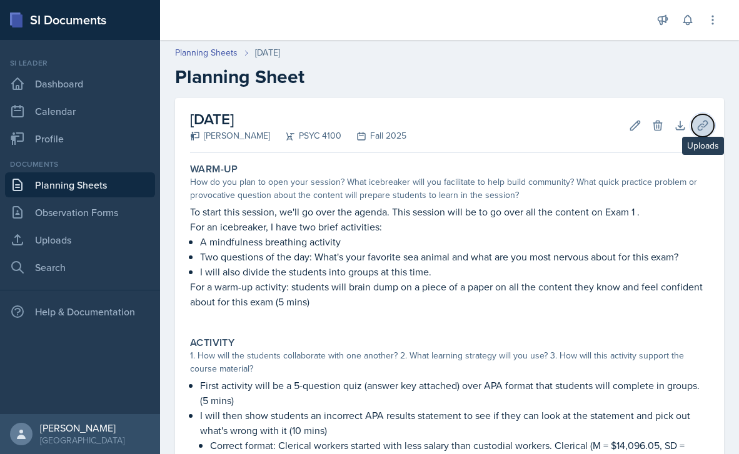
click at [696, 127] on icon at bounding box center [702, 125] width 13 height 13
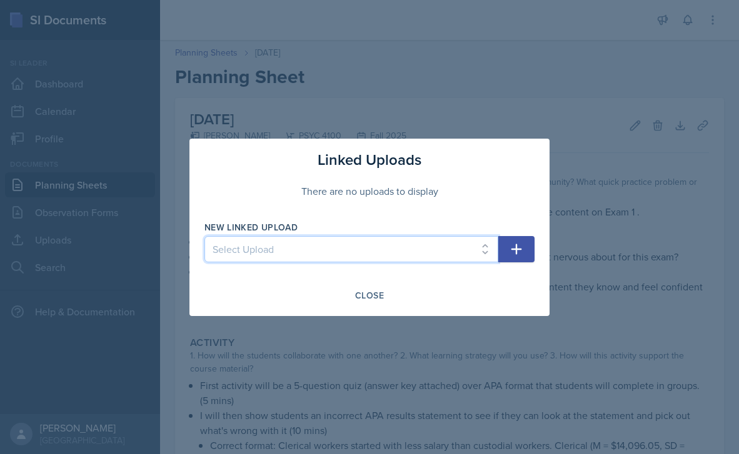
click at [465, 248] on select "Select Upload SI1 Practice Quiz SI1 Powerpoint SI2 Powerpoint SI3 Powerpoint SI…" at bounding box center [351, 249] width 294 height 26
select select "22a380a9-d5cb-4f09-8510-8f4fc985866f"
click at [204, 236] on select "Select Upload SI1 Practice Quiz SI1 Powerpoint SI2 Powerpoint SI3 Powerpoint SI…" at bounding box center [351, 249] width 294 height 26
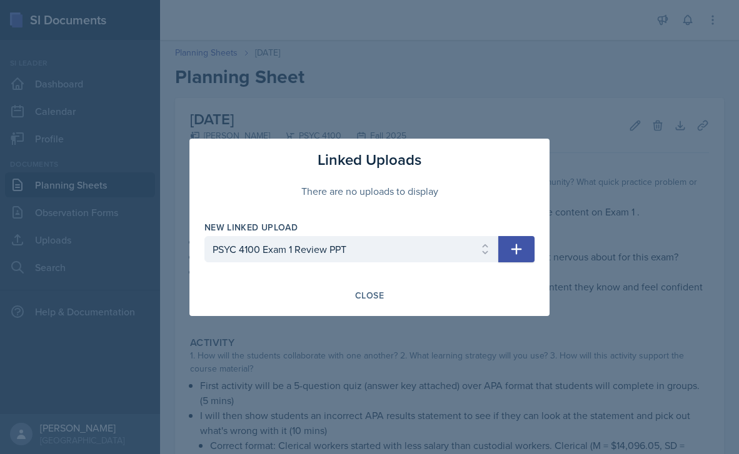
click at [520, 249] on icon "button" at bounding box center [516, 249] width 11 height 11
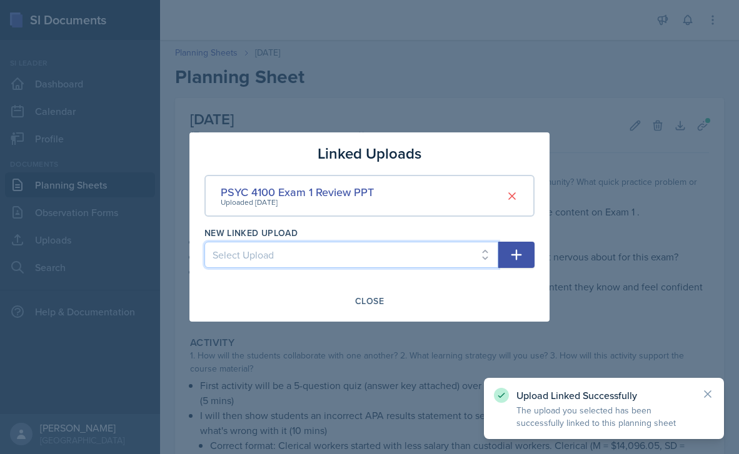
click at [479, 255] on select "Select Upload SI1 Practice Quiz SI1 Powerpoint SI2 Powerpoint SI3 Powerpoint SI…" at bounding box center [351, 255] width 294 height 26
select select "a83a65fc-d92c-47b8-8549-0bcc8af96ffb"
click at [204, 242] on select "Select Upload SI1 Practice Quiz SI1 Powerpoint SI2 Powerpoint SI3 Powerpoint SI…" at bounding box center [351, 255] width 294 height 26
click at [521, 253] on icon "button" at bounding box center [516, 255] width 15 height 15
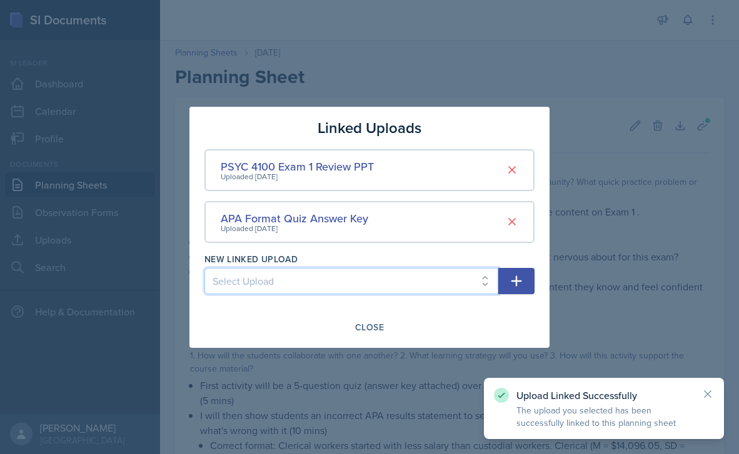
click at [483, 275] on select "Select Upload SI1 Practice Quiz SI1 Powerpoint SI2 Powerpoint SI3 Powerpoint SI…" at bounding box center [351, 281] width 294 height 26
select select "f1272ea9-766b-4737-b283-e4c289b8190d"
click at [204, 268] on select "Select Upload SI1 Practice Quiz SI1 Powerpoint SI2 Powerpoint SI3 Powerpoint SI…" at bounding box center [351, 281] width 294 height 26
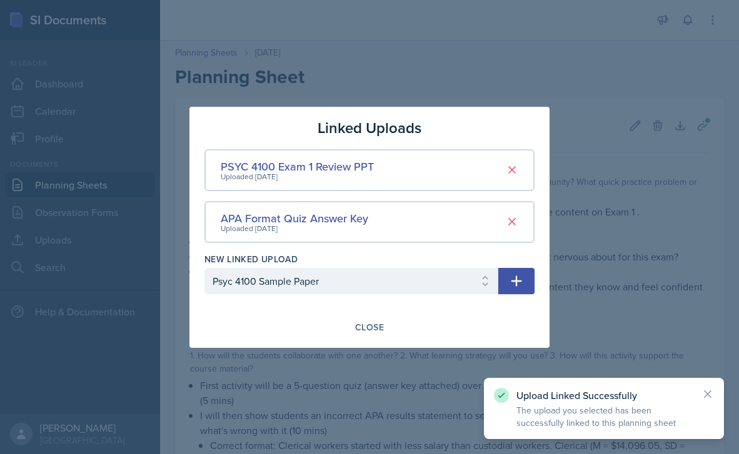
click at [515, 279] on icon "button" at bounding box center [516, 281] width 15 height 15
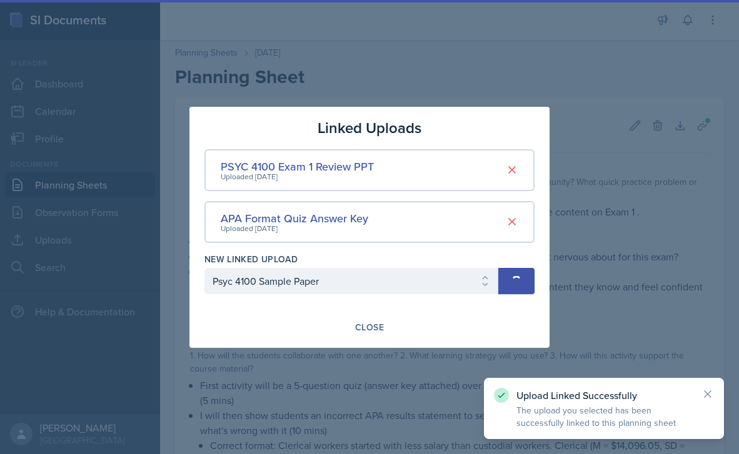
select select
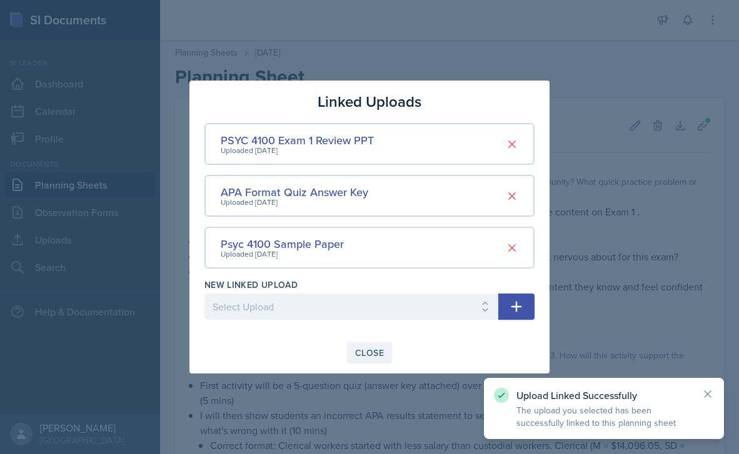
click at [373, 356] on div "Close" at bounding box center [369, 353] width 29 height 10
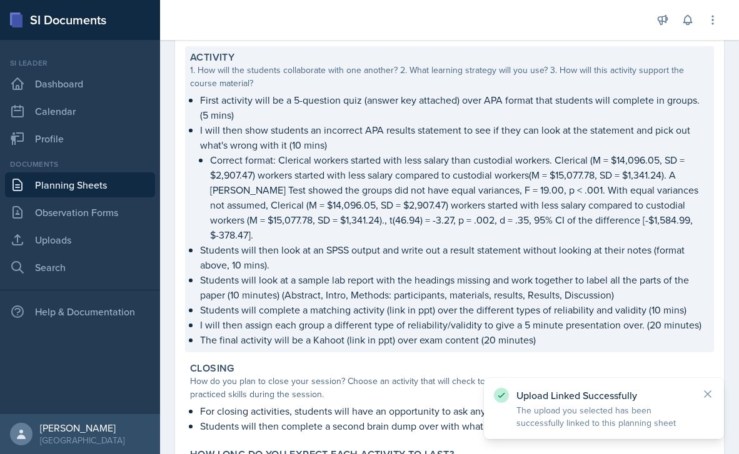
scroll to position [409, 0]
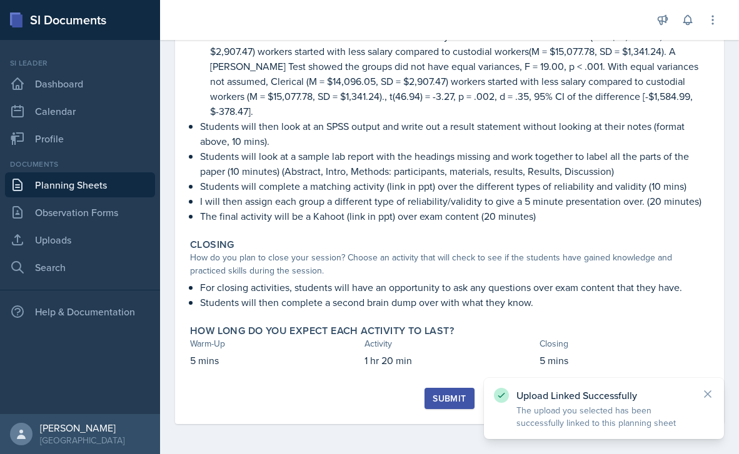
click at [444, 398] on div "Submit" at bounding box center [449, 399] width 33 height 10
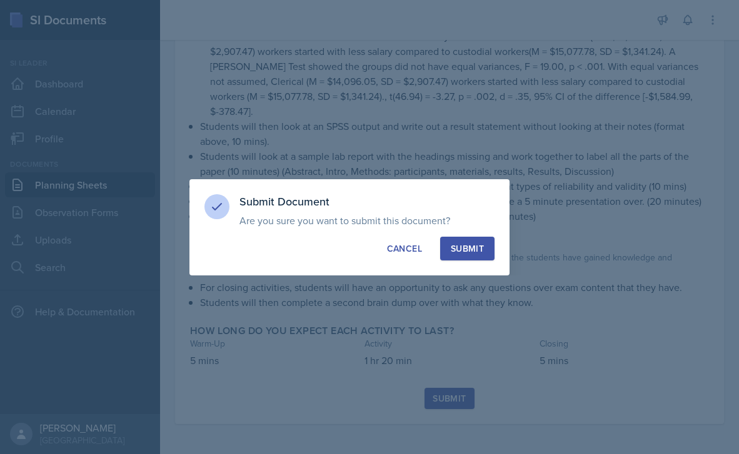
click at [469, 249] on div "Submit" at bounding box center [467, 249] width 33 height 13
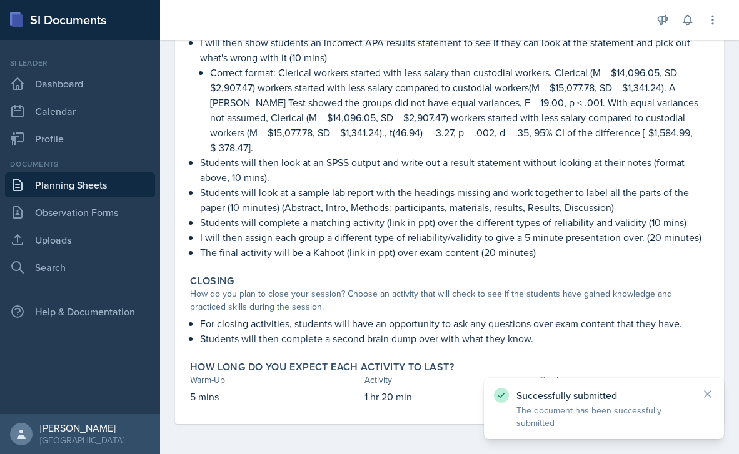
scroll to position [0, 0]
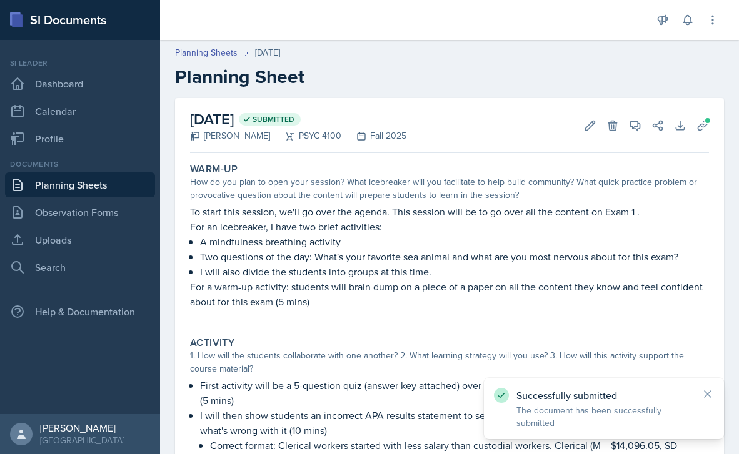
click at [103, 182] on link "Planning Sheets" at bounding box center [80, 185] width 150 height 25
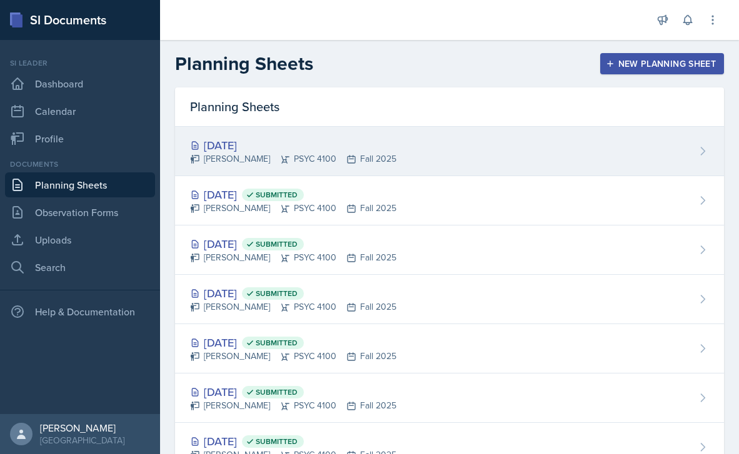
click at [696, 149] on icon at bounding box center [702, 151] width 13 height 13
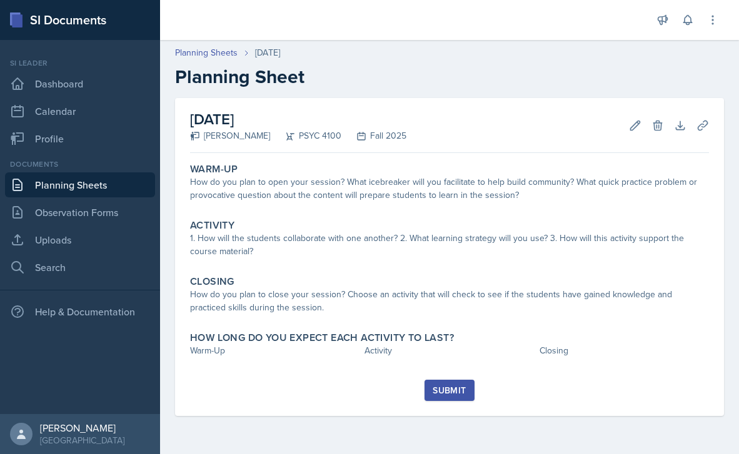
click at [289, 60] on div "Planning Sheets [DATE] Planning Sheet" at bounding box center [449, 67] width 579 height 42
click at [660, 123] on icon at bounding box center [657, 125] width 8 height 9
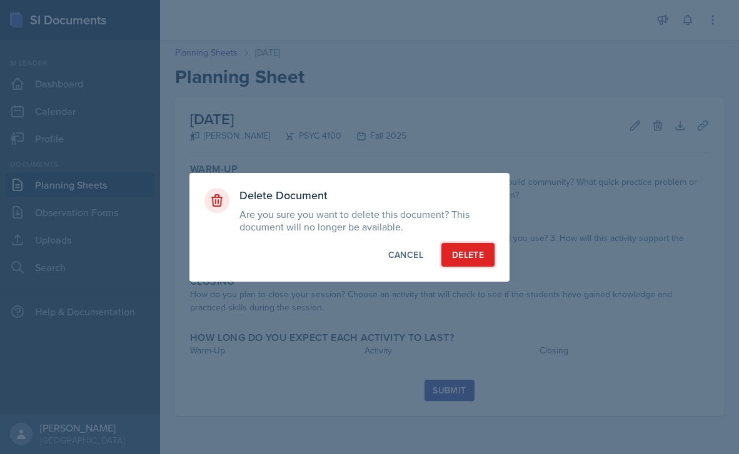
click at [484, 249] on button "Delete" at bounding box center [467, 255] width 53 height 24
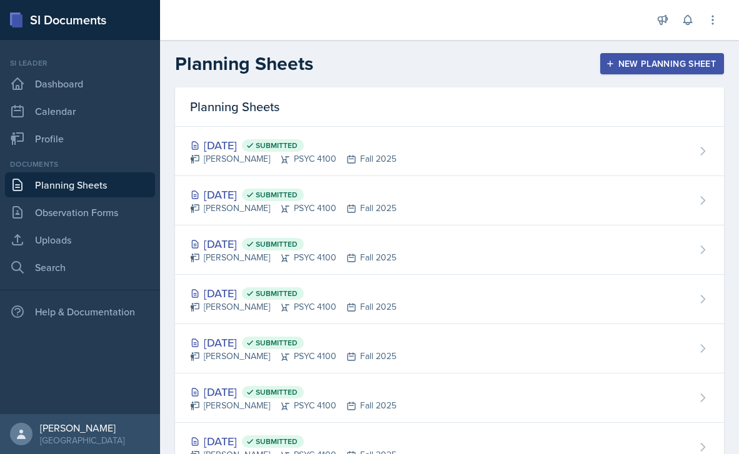
click at [633, 74] on div "Planning Sheets New Planning Sheet" at bounding box center [449, 64] width 579 height 23
click at [633, 73] on button "New Planning Sheet" at bounding box center [662, 63] width 124 height 21
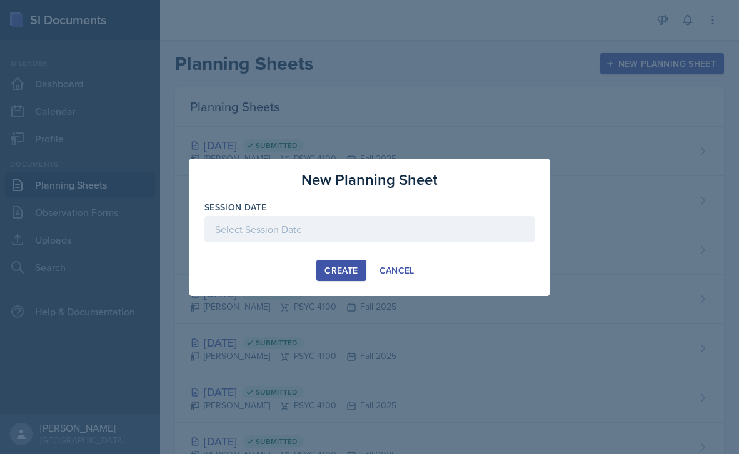
click at [366, 223] on div at bounding box center [369, 229] width 330 height 26
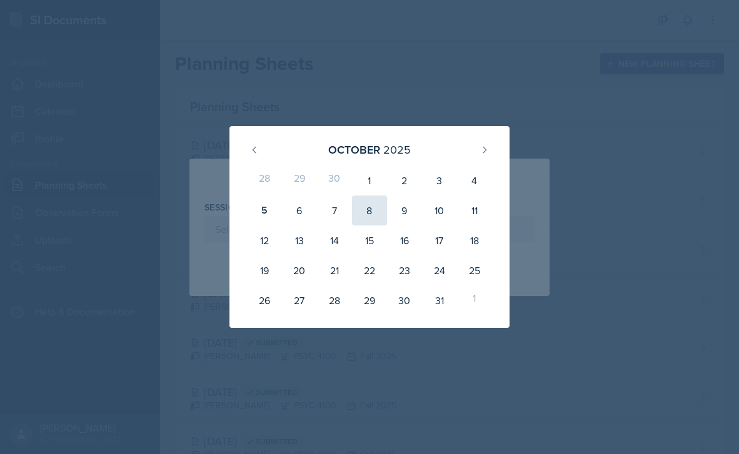
click at [372, 207] on div "8" at bounding box center [369, 211] width 35 height 30
type input "[DATE]"
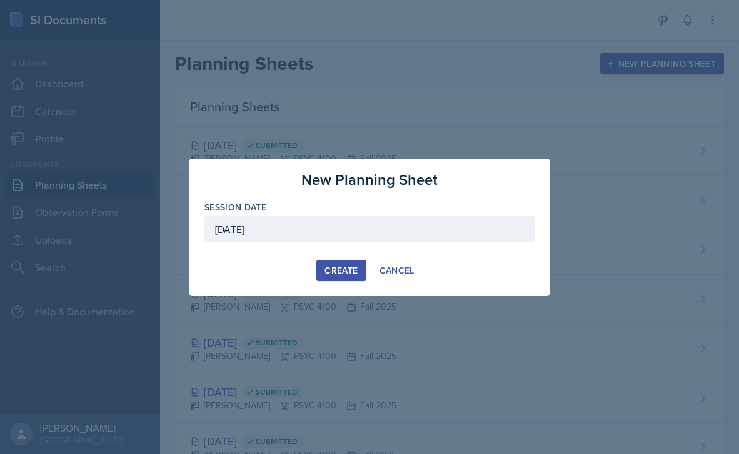
click at [341, 271] on div "Create" at bounding box center [340, 271] width 33 height 10
